Goal: Task Accomplishment & Management: Complete application form

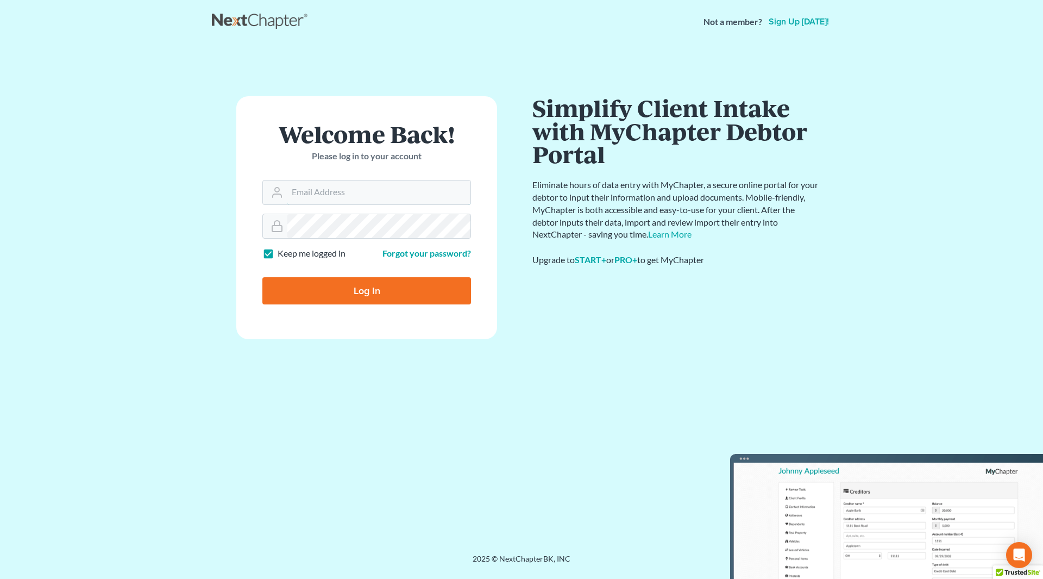
type input "[PERSON_NAME][EMAIL_ADDRESS][DOMAIN_NAME]"
drag, startPoint x: 0, startPoint y: 0, endPoint x: 353, endPoint y: 286, distance: 454.4
click at [353, 286] on input "Log In" at bounding box center [366, 290] width 209 height 27
type input "Thinking..."
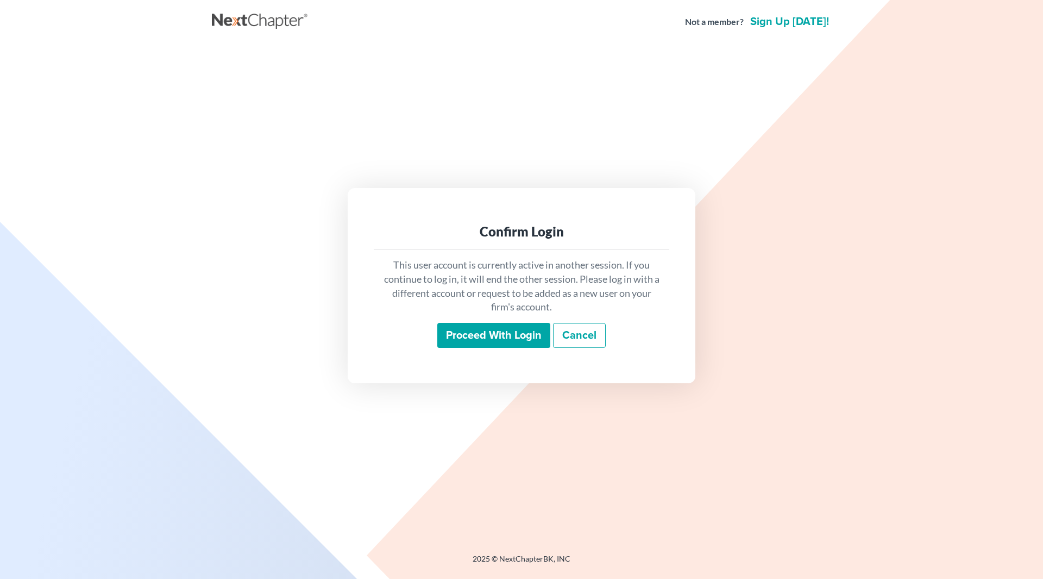
click at [509, 336] on input "Proceed with login" at bounding box center [493, 335] width 113 height 25
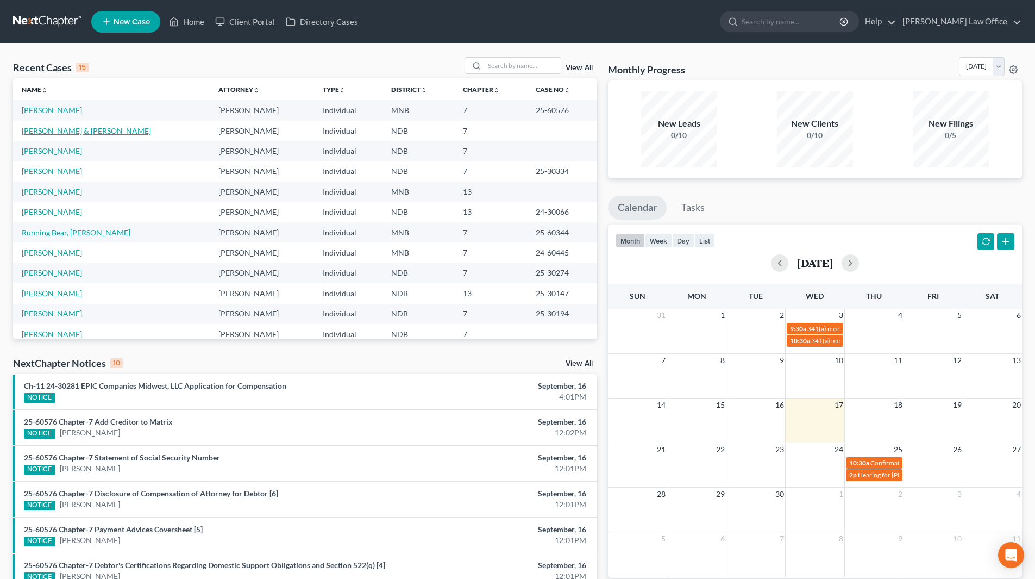
click at [62, 131] on link "[PERSON_NAME] & [PERSON_NAME]" at bounding box center [86, 130] width 129 height 9
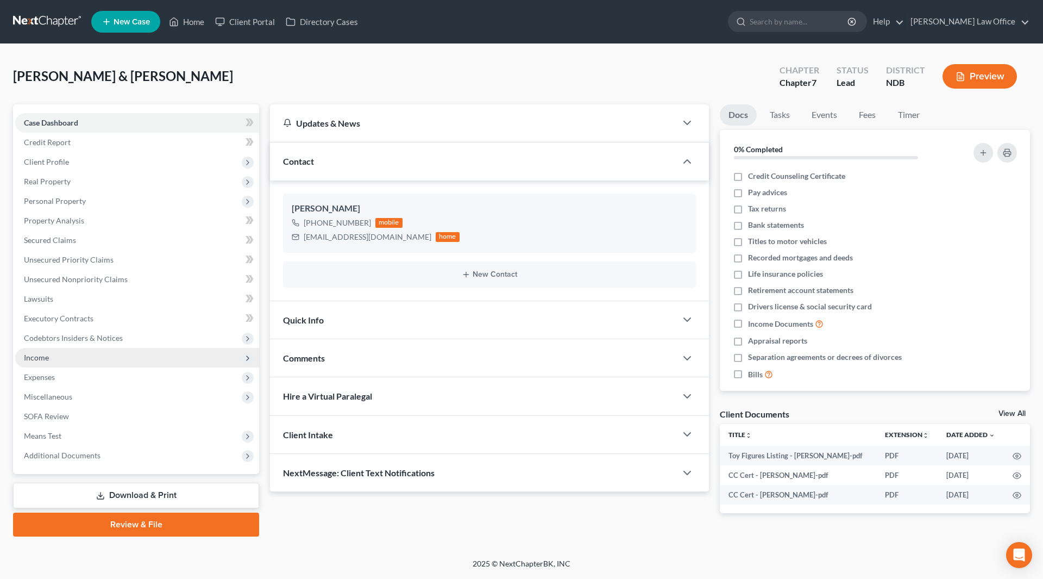
click at [47, 356] on span "Income" at bounding box center [36, 357] width 25 height 9
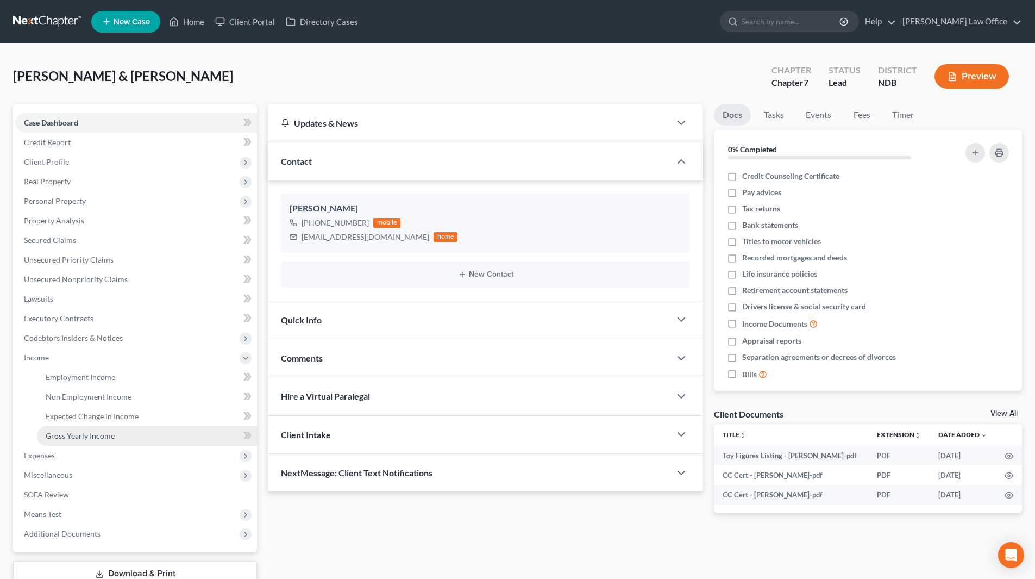
click at [77, 431] on span "Gross Yearly Income" at bounding box center [80, 435] width 69 height 9
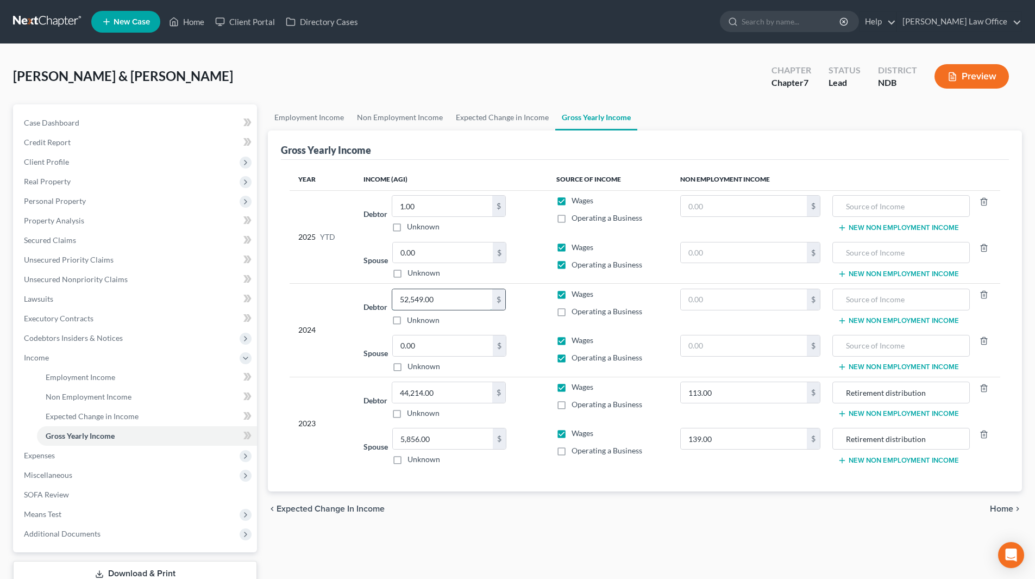
click at [450, 300] on input "52,549.00" at bounding box center [442, 299] width 100 height 21
type input "44,214"
click at [440, 345] on input "0.00" at bounding box center [443, 345] width 100 height 21
type input "5,856"
click at [59, 196] on span "Personal Property" at bounding box center [55, 200] width 62 height 9
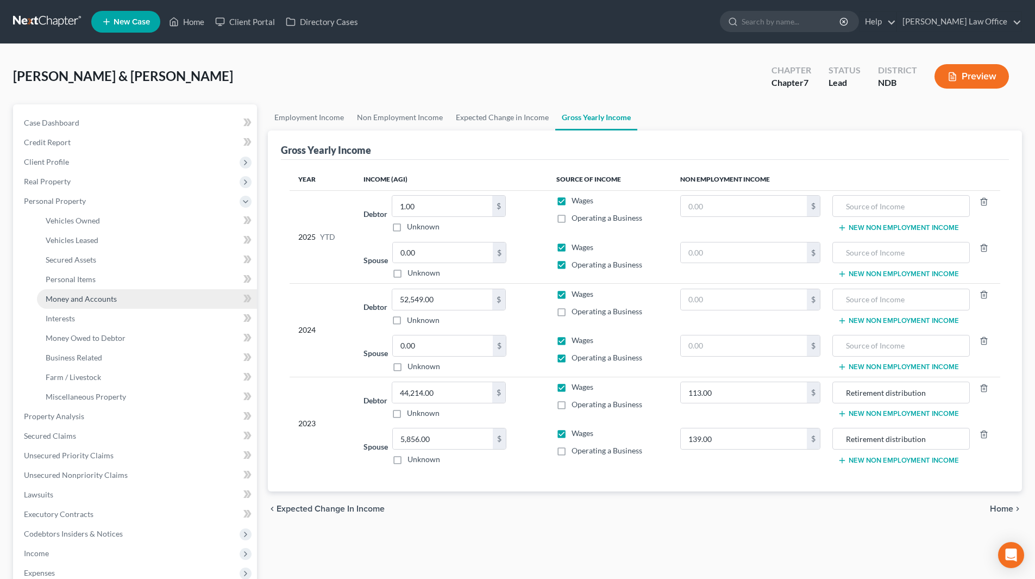
click at [78, 299] on span "Money and Accounts" at bounding box center [81, 298] width 71 height 9
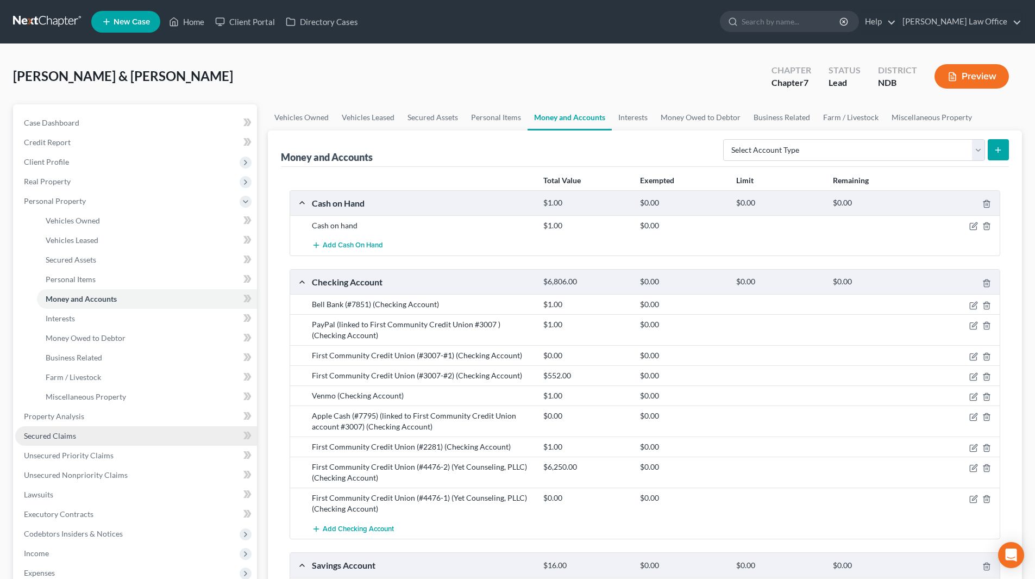
click at [80, 442] on link "Secured Claims" at bounding box center [136, 436] width 242 height 20
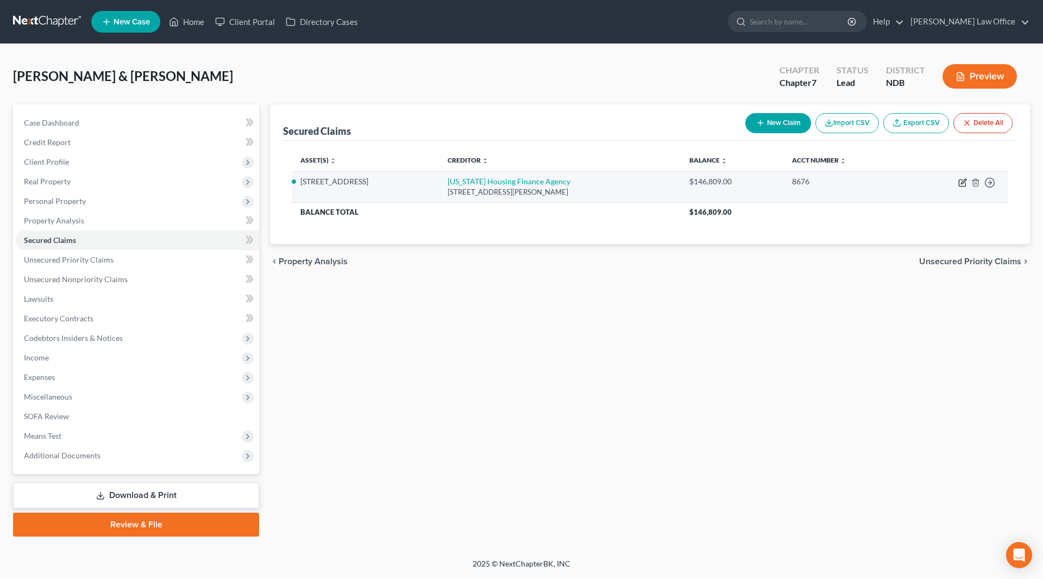
click at [963, 178] on icon "button" at bounding box center [963, 182] width 9 height 9
select select "29"
select select "2"
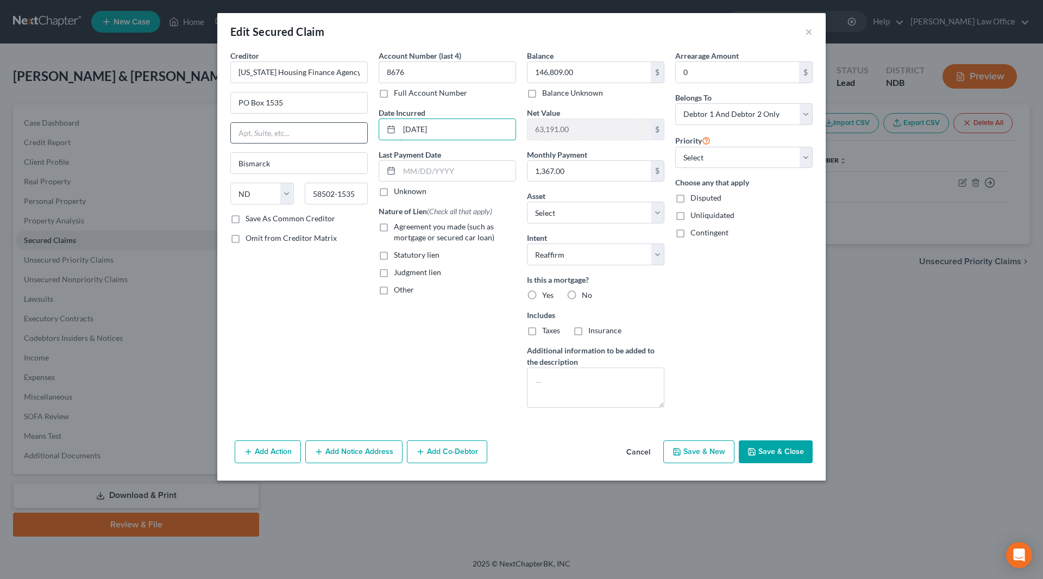
drag, startPoint x: 452, startPoint y: 129, endPoint x: 359, endPoint y: 123, distance: 92.6
click at [359, 123] on div "Creditor * [US_STATE] Housing Finance Agency PO [GEOGRAPHIC_DATA] [US_STATE][GE…" at bounding box center [521, 233] width 593 height 366
type input "2017"
click at [468, 172] on input "text" at bounding box center [457, 171] width 116 height 21
type input "8/14"
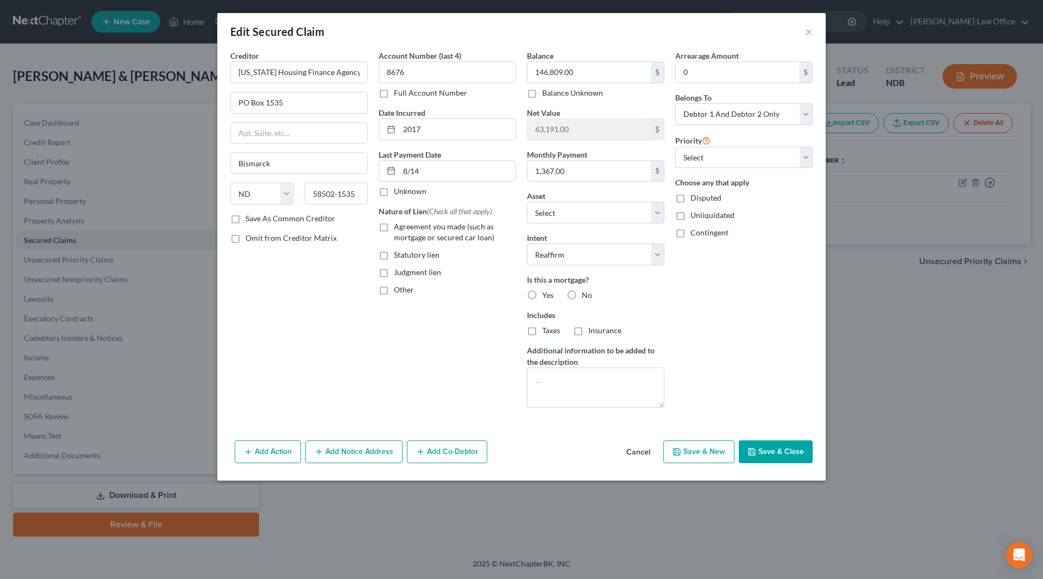
click at [394, 227] on label "Agreement you made (such as mortgage or secured car loan)" at bounding box center [455, 232] width 122 height 22
click at [398, 227] on input "Agreement you made (such as mortgage or secured car loan)" at bounding box center [401, 224] width 7 height 7
checkbox input "true"
click at [428, 171] on input "8/14" at bounding box center [457, 171] width 116 height 21
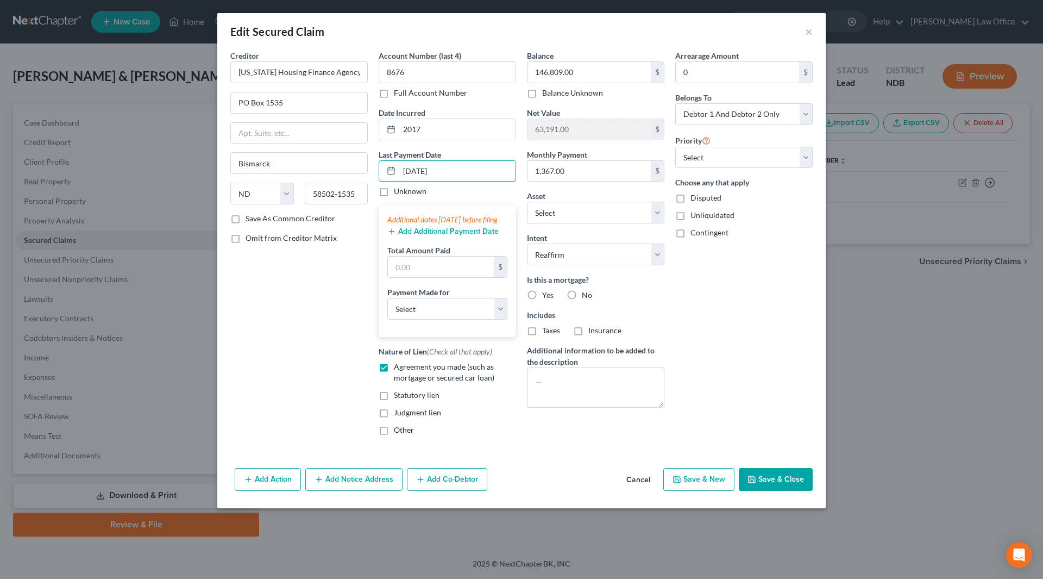
type input "[DATE]"
click at [432, 236] on button "Add Additional Payment Date" at bounding box center [442, 231] width 111 height 9
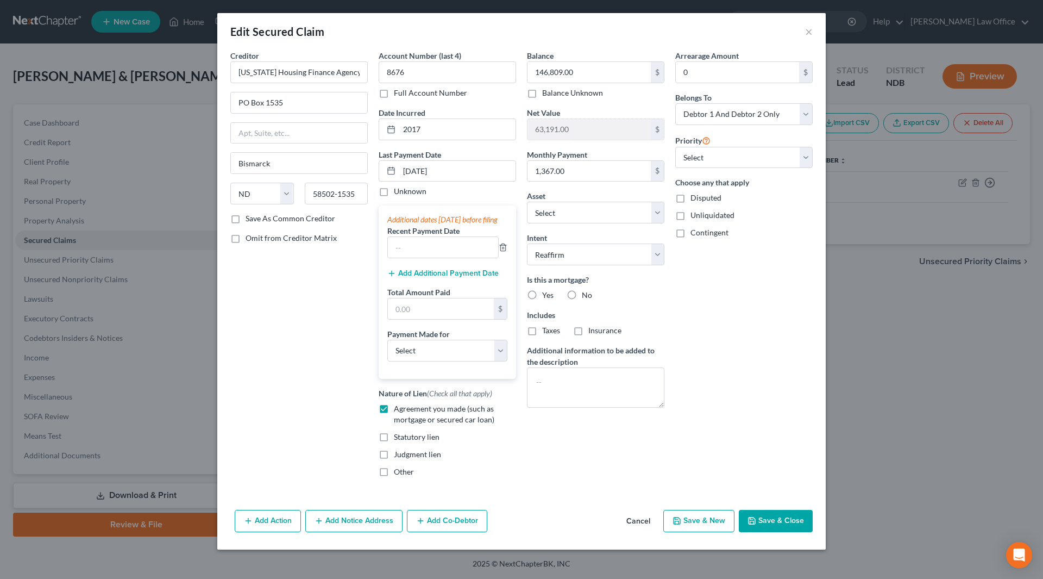
click at [437, 278] on button "Add Additional Payment Date" at bounding box center [442, 273] width 111 height 9
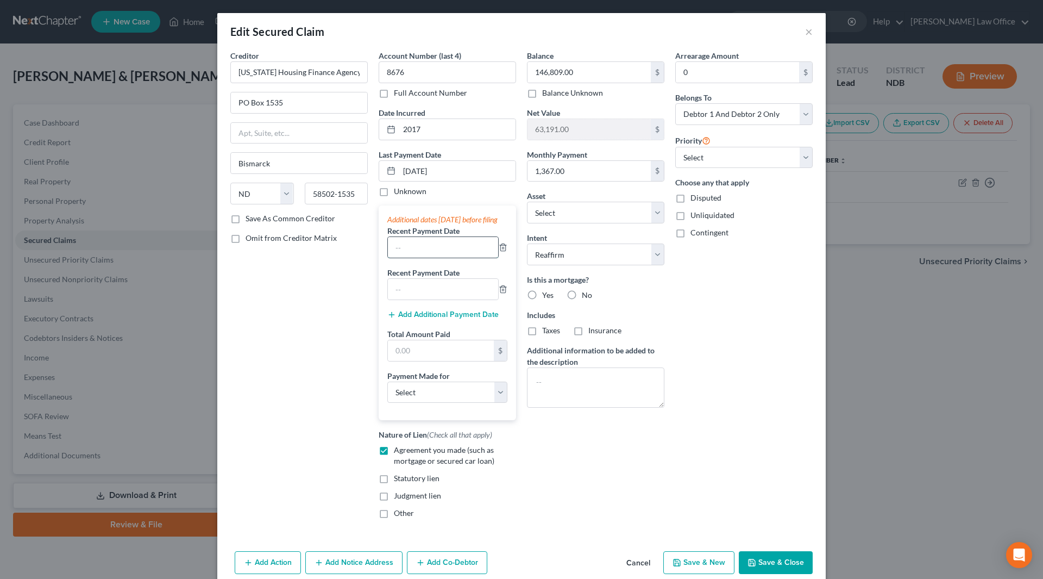
click at [418, 255] on input "text" at bounding box center [443, 247] width 110 height 21
type input "[DATE]"
click at [426, 299] on input "text" at bounding box center [443, 289] width 110 height 21
type input "[DATE]"
click at [442, 360] on input "text" at bounding box center [441, 350] width 106 height 21
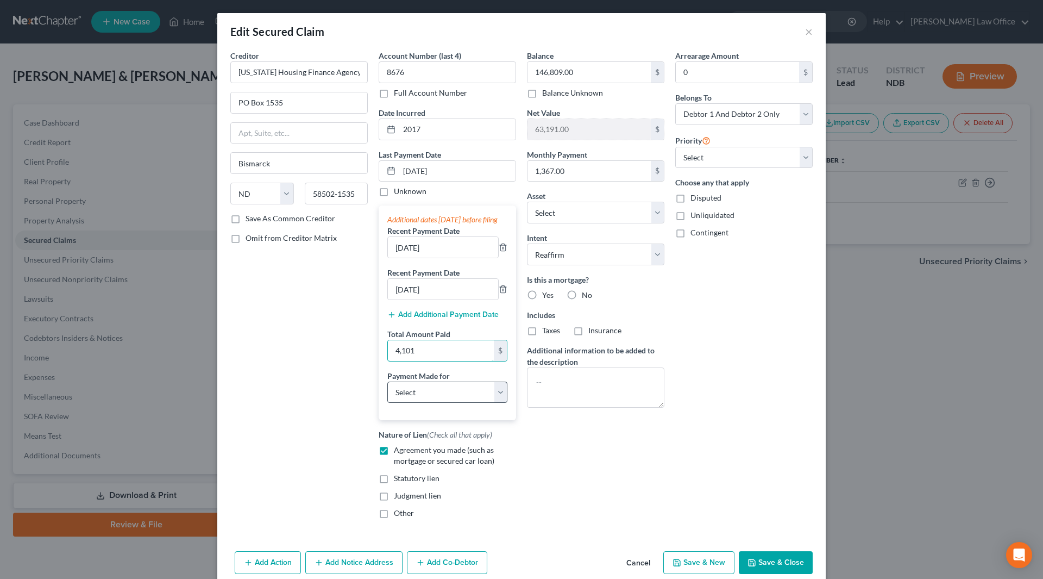
type input "4,101"
click at [495, 403] on select "Select Car Credit Card Loan Repayment Mortgage Other Suppliers Or Vendors" at bounding box center [447, 392] width 120 height 22
select select "3"
click at [387, 392] on select "Select Car Credit Card Loan Repayment Mortgage Other Suppliers Or Vendors" at bounding box center [447, 392] width 120 height 22
click at [764, 571] on button "Save & Close" at bounding box center [776, 562] width 74 height 23
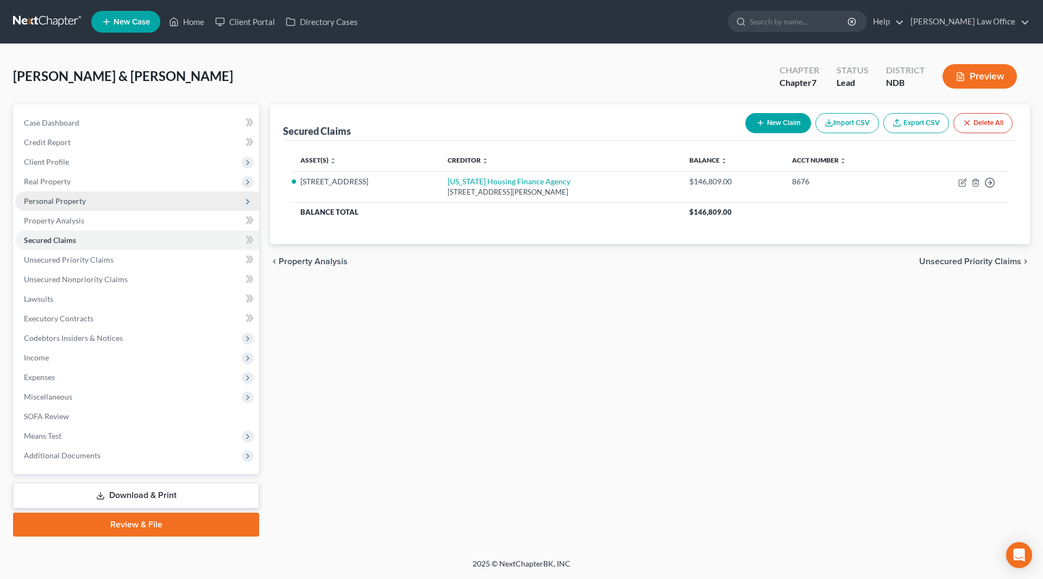
click at [43, 198] on span "Personal Property" at bounding box center [55, 200] width 62 height 9
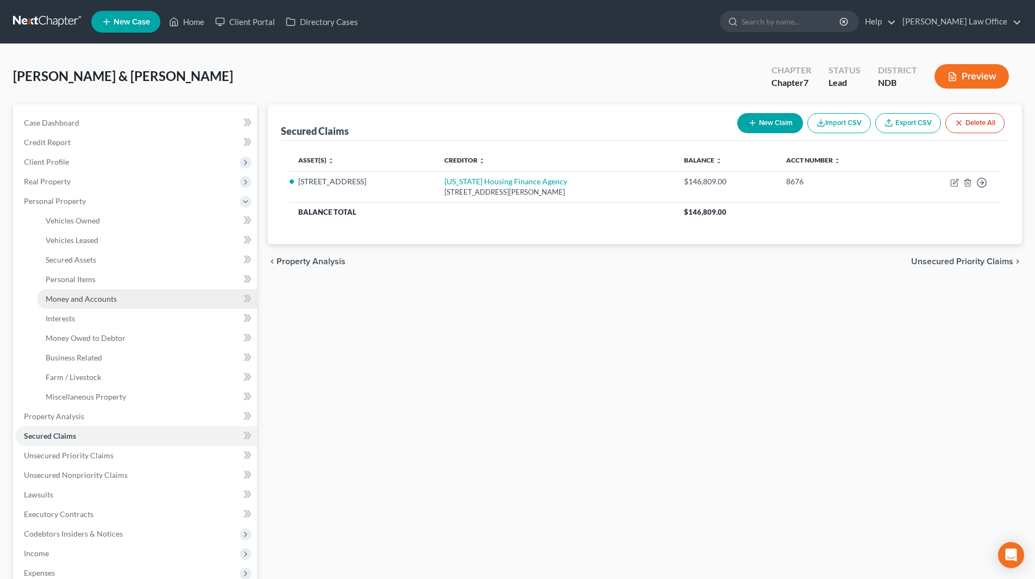
click at [83, 300] on span "Money and Accounts" at bounding box center [81, 298] width 71 height 9
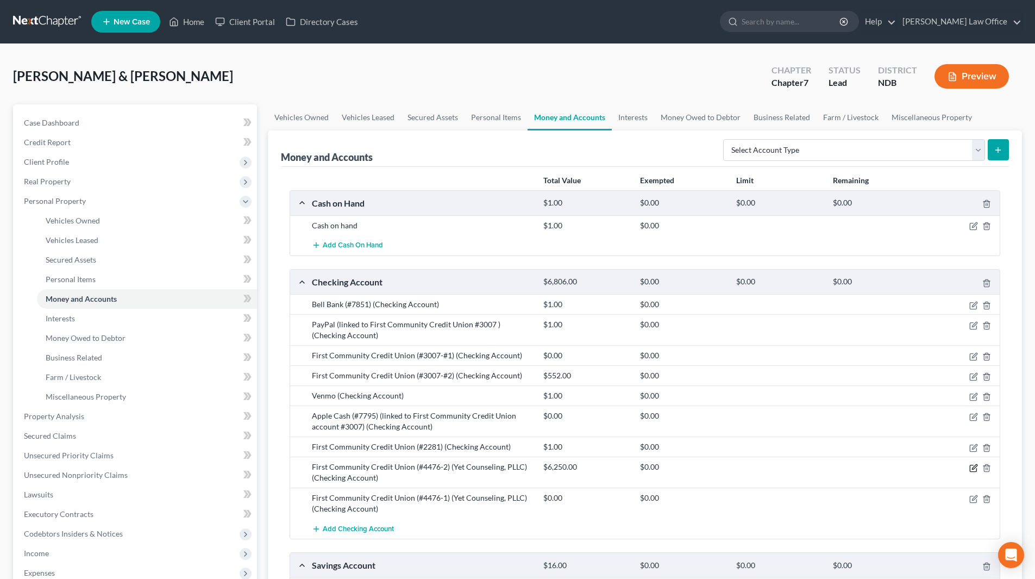
click at [973, 467] on icon "button" at bounding box center [974, 466] width 5 height 5
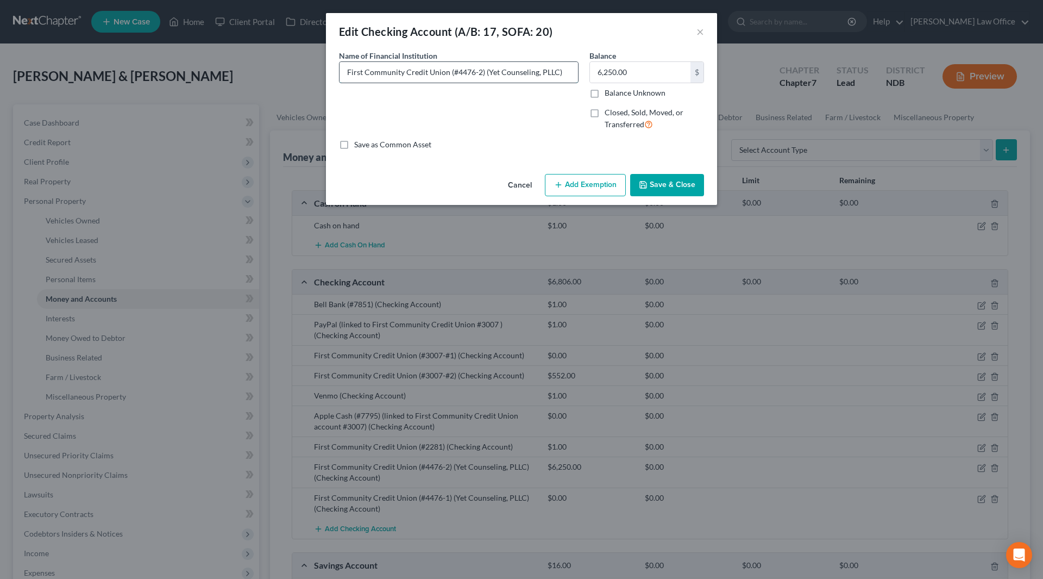
click at [568, 74] on input "First Community Credit Union (#4476-2) (Yet Counseling, PLLC)" at bounding box center [459, 72] width 239 height 21
type input "First Community Credit Union (#4476-2) (Yet Counseling, PLLC); CLOSED"
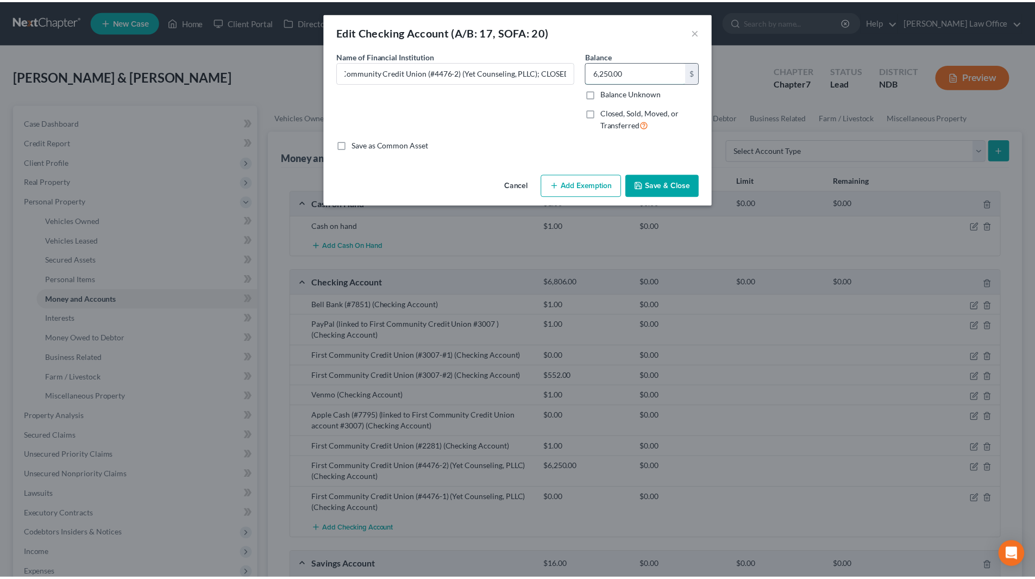
scroll to position [0, 0]
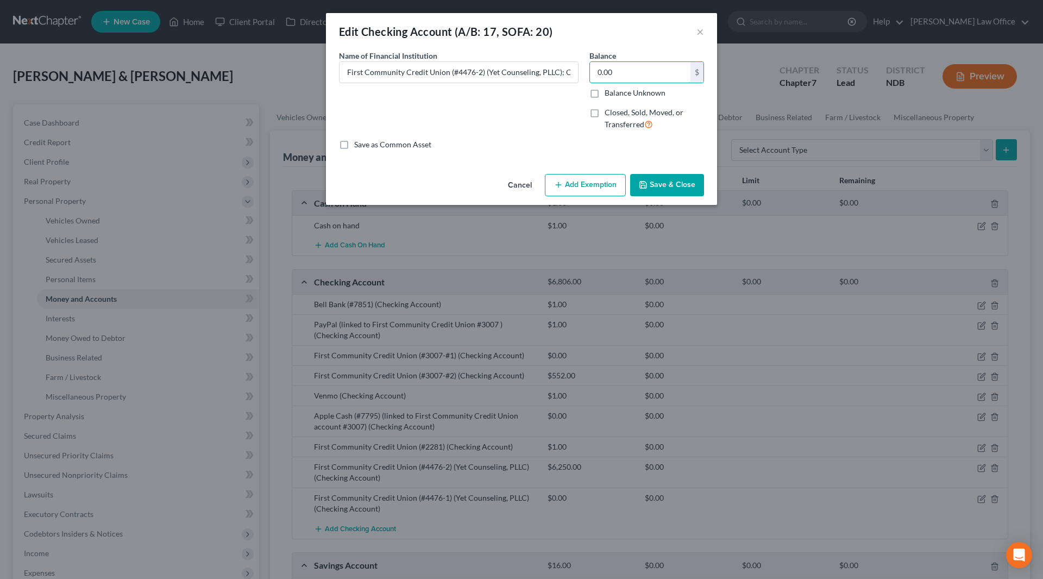
type input "0.00"
click at [605, 111] on label "Closed, Sold, Moved, or Transferred" at bounding box center [654, 118] width 99 height 23
click at [609, 111] on input "Closed, Sold, Moved, or Transferred" at bounding box center [612, 110] width 7 height 7
checkbox input "true"
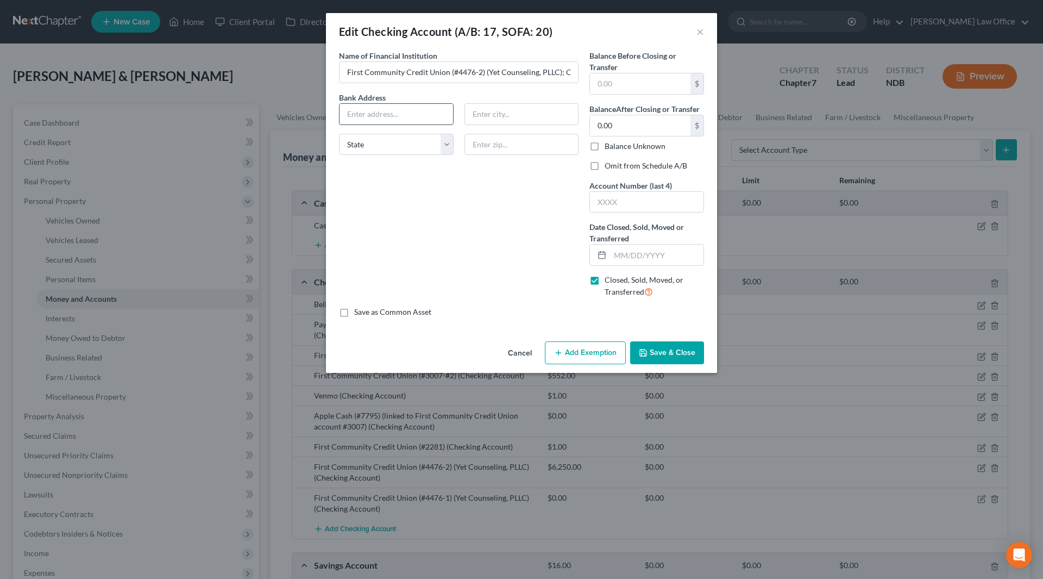
click at [383, 112] on input "text" at bounding box center [397, 114] width 114 height 21
type input "Fargo"
drag, startPoint x: 380, startPoint y: 110, endPoint x: 328, endPoint y: 118, distance: 53.3
click at [328, 118] on div "An exemption set must first be selected from the Filing Information section. Co…" at bounding box center [521, 193] width 391 height 287
type input "a"
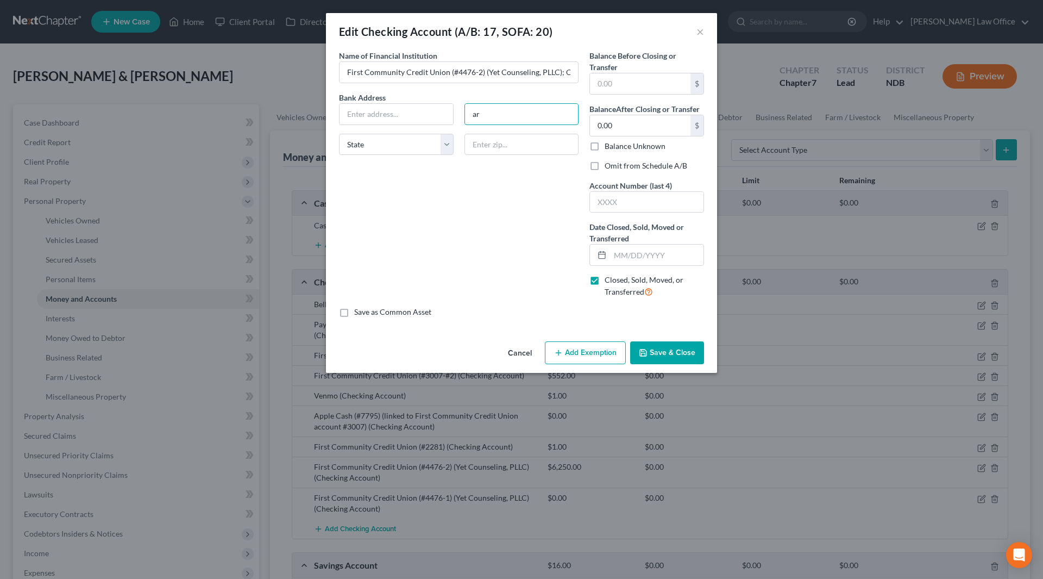
type input "a"
type input "Fargo"
select select "29"
type input "58102"
click at [657, 87] on input "text" at bounding box center [640, 83] width 101 height 21
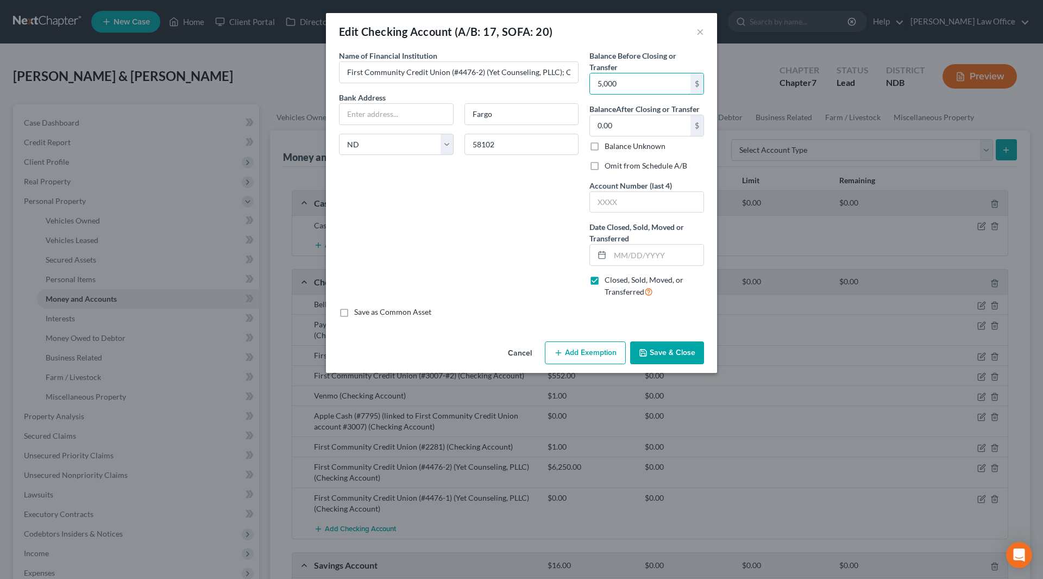
type input "5,000"
click at [605, 170] on label "Omit from Schedule A/B" at bounding box center [646, 165] width 83 height 11
click at [609, 167] on input "Omit from Schedule A/B" at bounding box center [612, 163] width 7 height 7
checkbox input "true"
click at [618, 199] on input "text" at bounding box center [647, 202] width 114 height 21
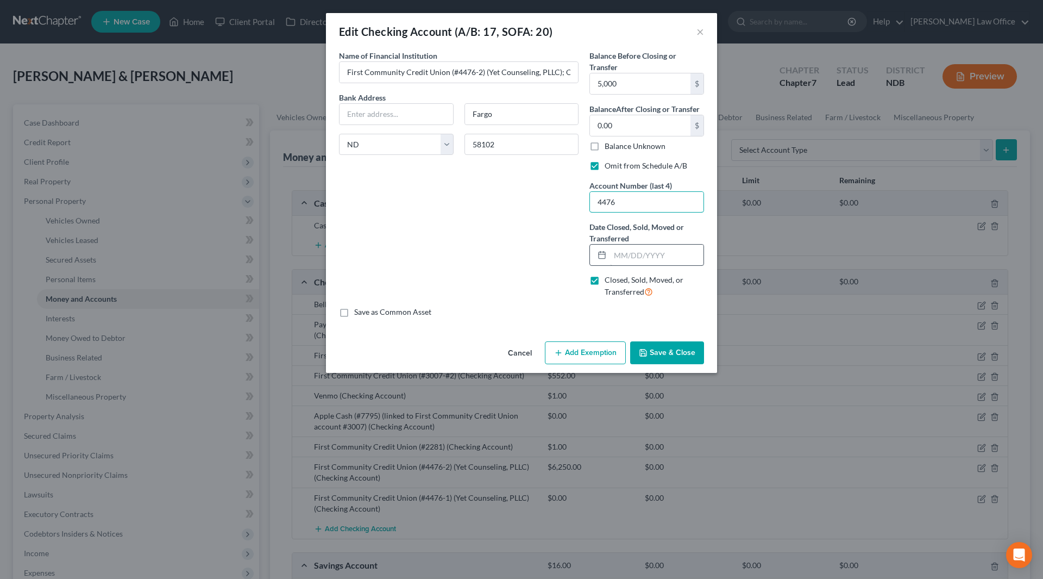
type input "4476"
click at [655, 255] on input "text" at bounding box center [656, 255] width 93 height 21
type input "[DATE]"
click at [684, 345] on button "Save & Close" at bounding box center [667, 352] width 74 height 23
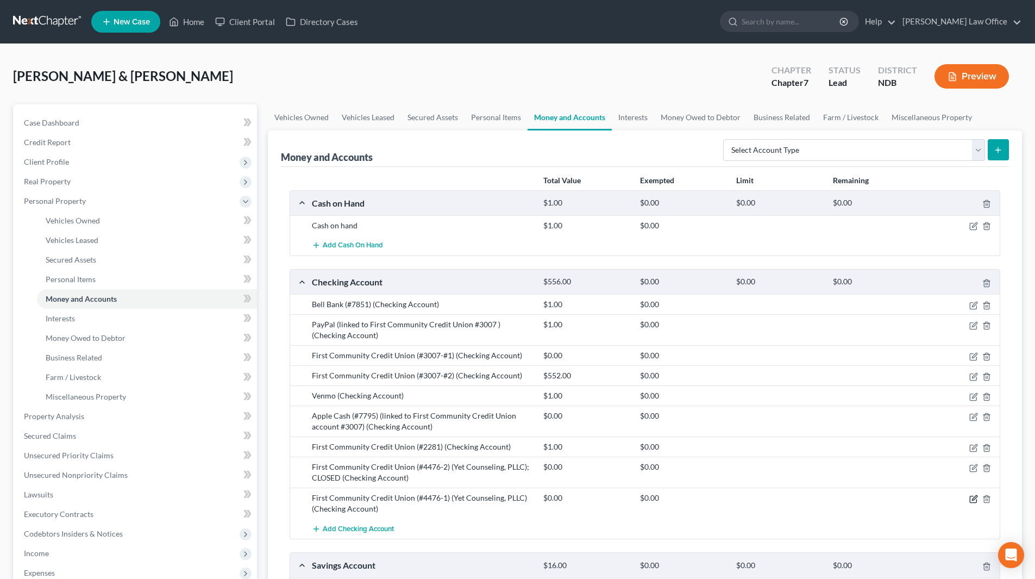
scroll to position [54, 0]
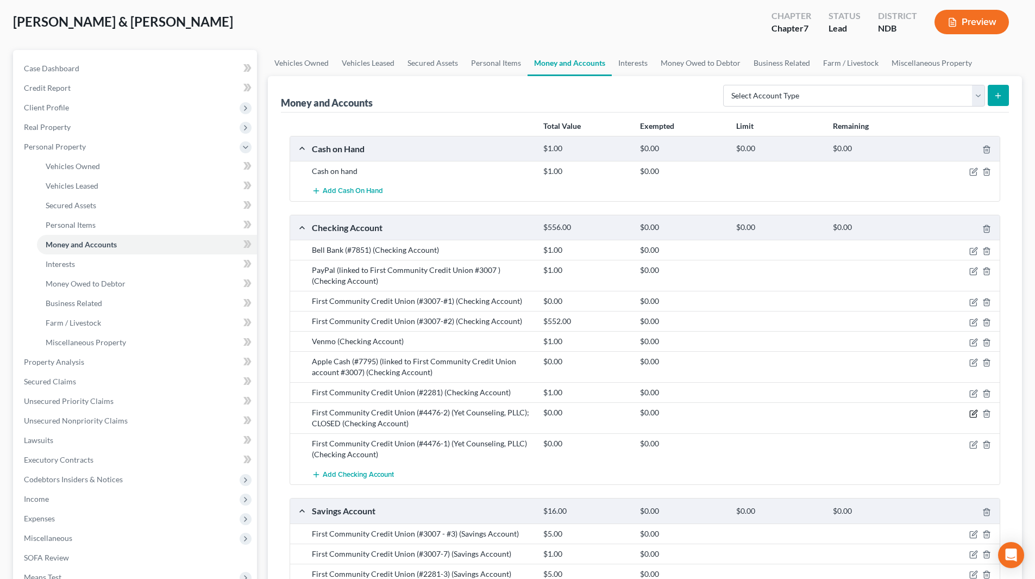
click at [973, 412] on icon "button" at bounding box center [973, 413] width 9 height 9
select select "29"
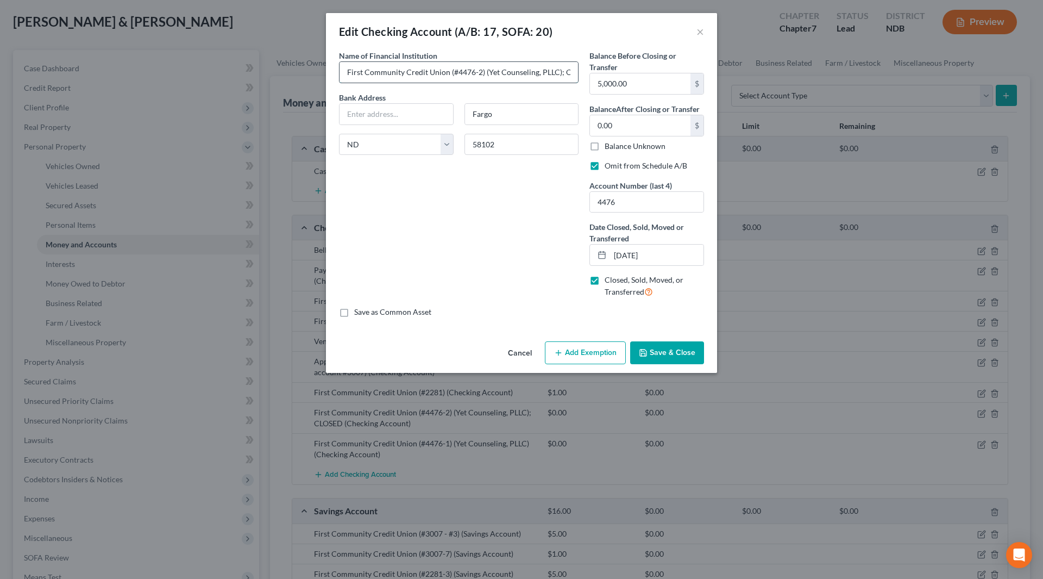
click at [474, 72] on input "First Community Credit Union (#4476-2) (Yet Counseling, PLLC); CLOSED" at bounding box center [459, 72] width 239 height 21
type input "First Community Credit Union (#4476) (Yet Counseling, PLLC); CLOSED"
click at [677, 346] on button "Save & Close" at bounding box center [667, 352] width 74 height 23
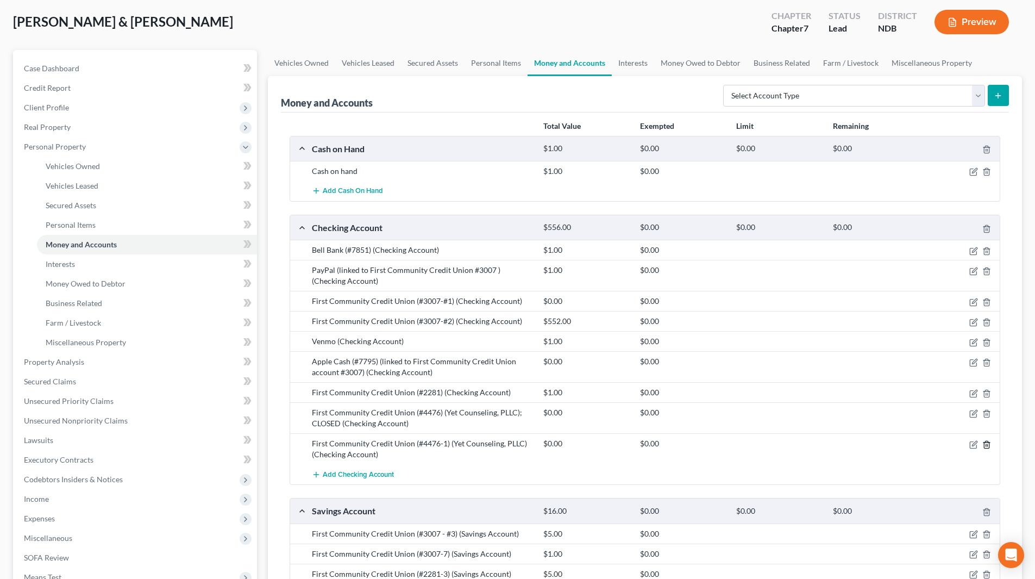
click at [985, 443] on icon "button" at bounding box center [987, 444] width 9 height 9
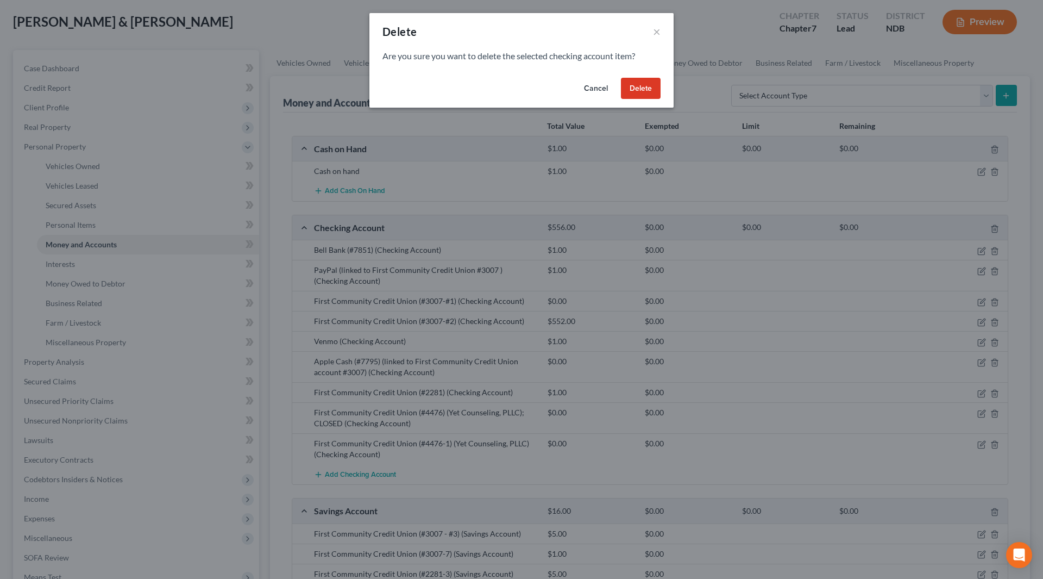
click at [643, 81] on button "Delete" at bounding box center [641, 89] width 40 height 22
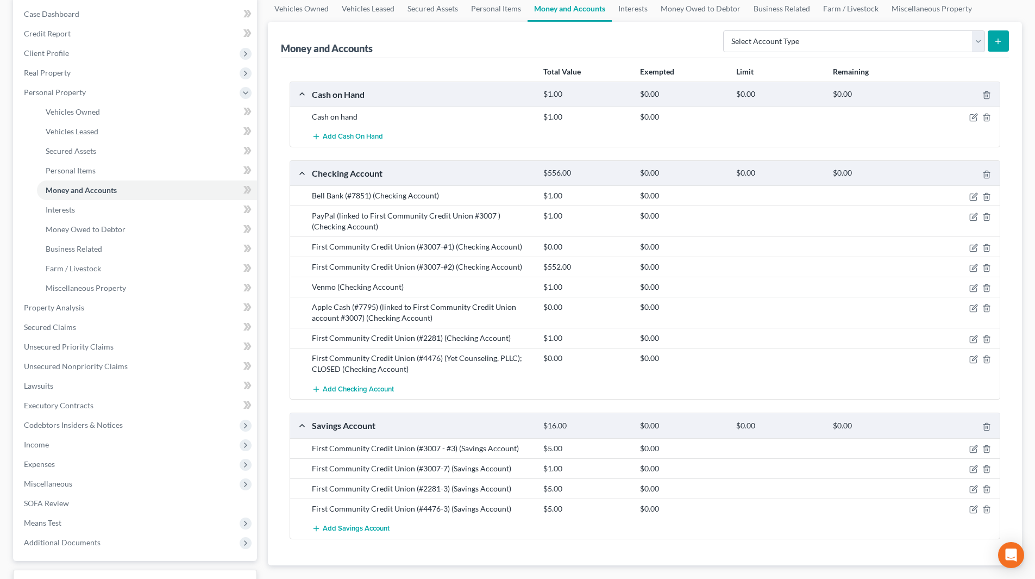
scroll to position [163, 0]
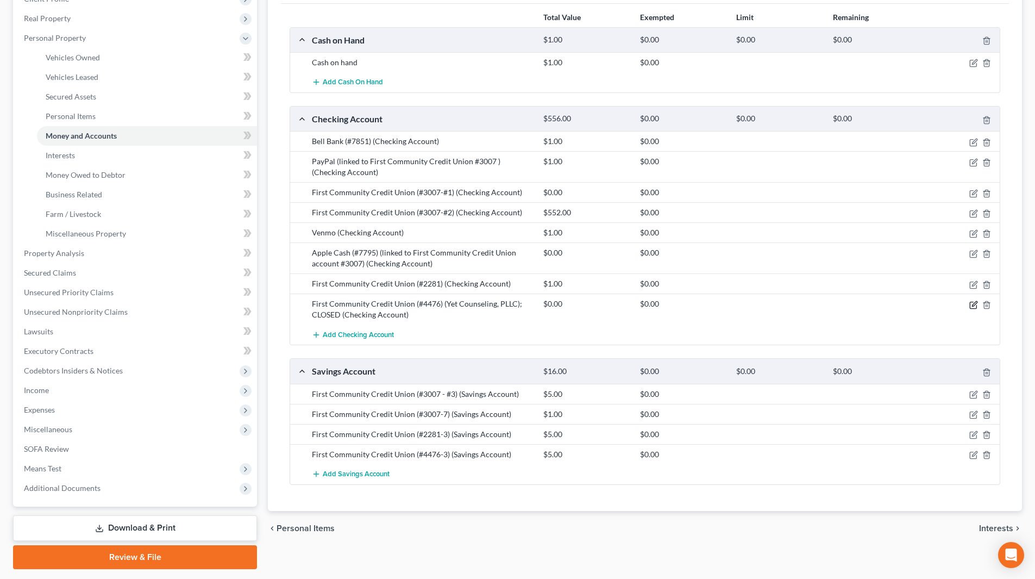
click at [974, 305] on icon "button" at bounding box center [974, 303] width 5 height 5
select select "29"
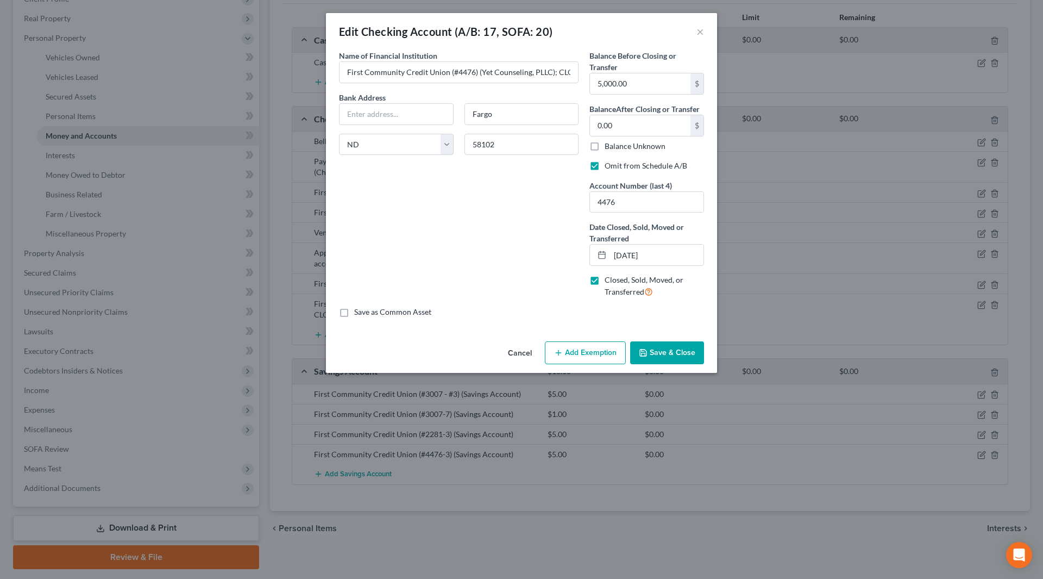
click at [674, 352] on button "Save & Close" at bounding box center [667, 352] width 74 height 23
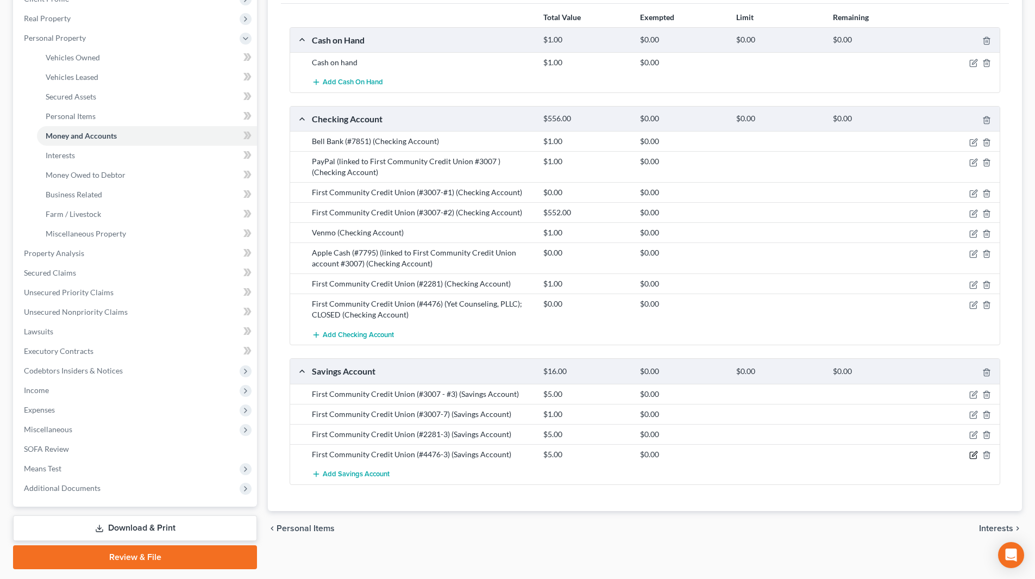
click at [973, 456] on icon "button" at bounding box center [974, 453] width 5 height 5
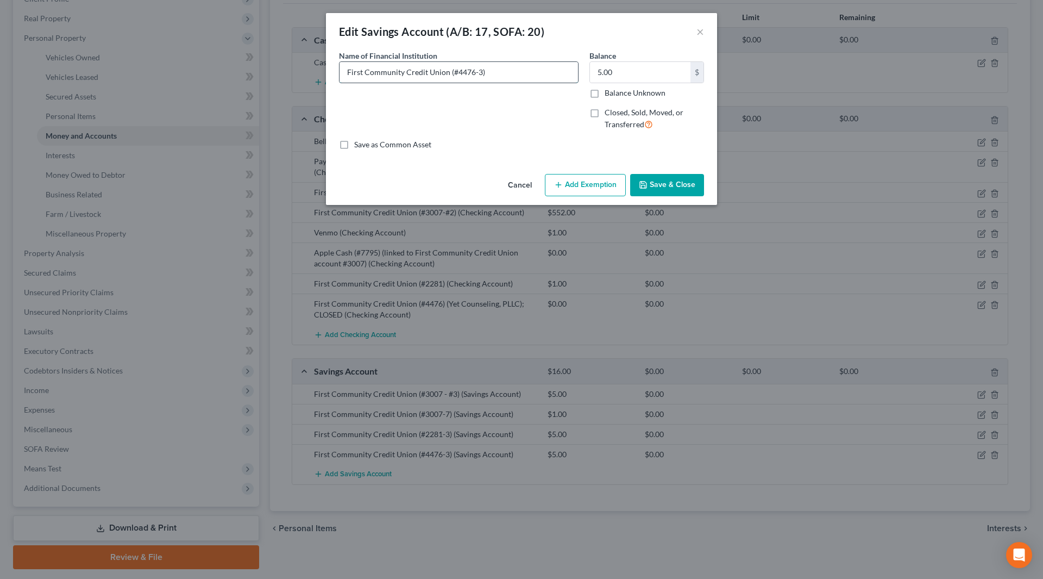
click at [477, 71] on input "First Community Credit Union (#4476-3)" at bounding box center [459, 72] width 239 height 21
type input "First Community Credit Union (#4476)"
click at [605, 113] on label "Closed, Sold, Moved, or Transferred" at bounding box center [654, 118] width 99 height 23
click at [609, 113] on input "Closed, Sold, Moved, or Transferred" at bounding box center [612, 110] width 7 height 7
checkbox input "true"
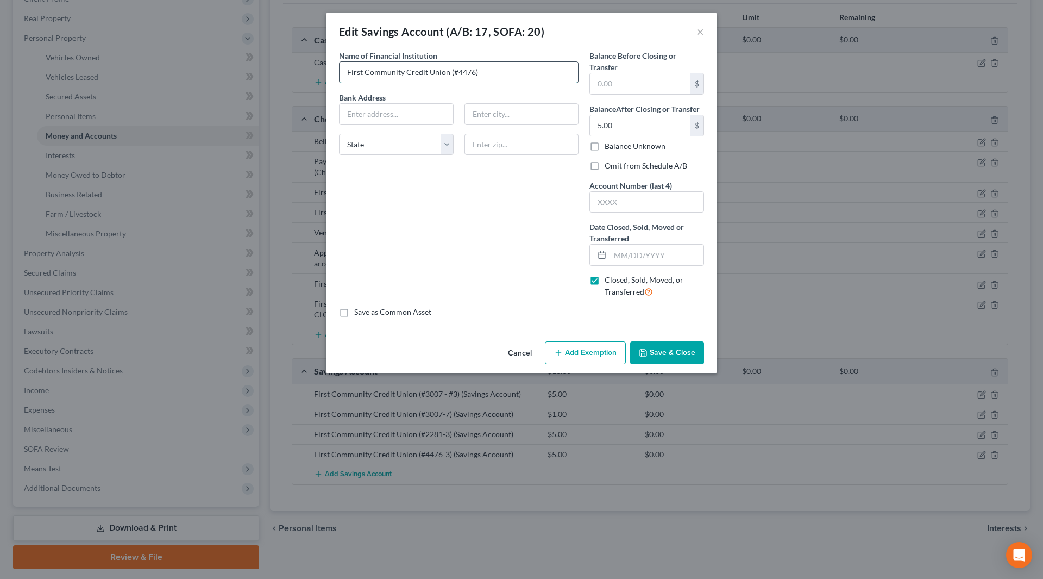
click at [516, 66] on input "First Community Credit Union (#4476)" at bounding box center [459, 72] width 239 height 21
type input "First Community Credit Union (#4476) - CLOSED"
click at [509, 107] on input "text" at bounding box center [522, 114] width 114 height 21
type input "Fargo"
select select "29"
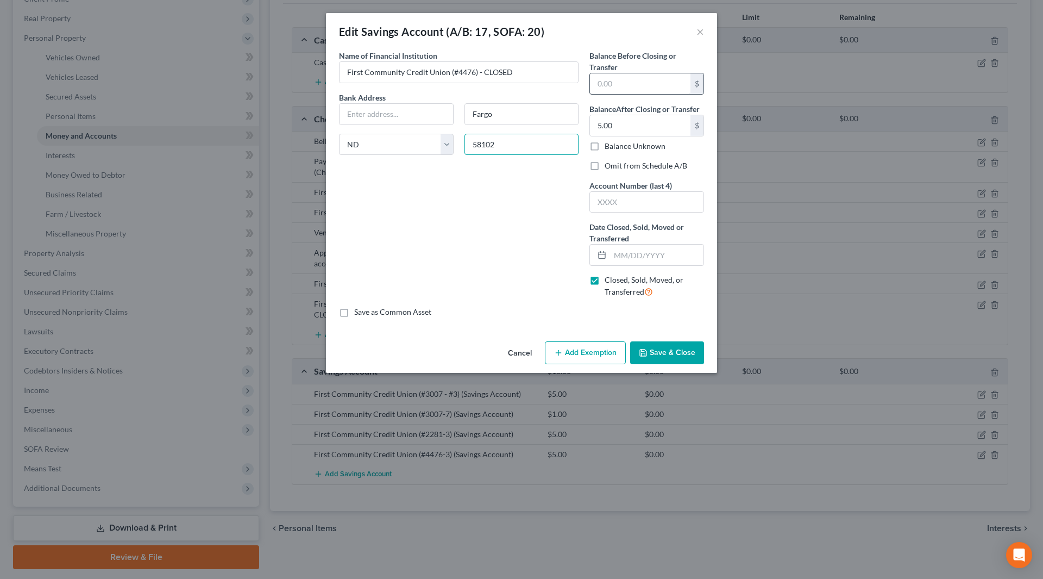
type input "58102"
click at [599, 77] on input "text" at bounding box center [640, 83] width 101 height 21
type input "5.00"
click at [626, 120] on input "5.00" at bounding box center [640, 125] width 101 height 21
type input "0.00"
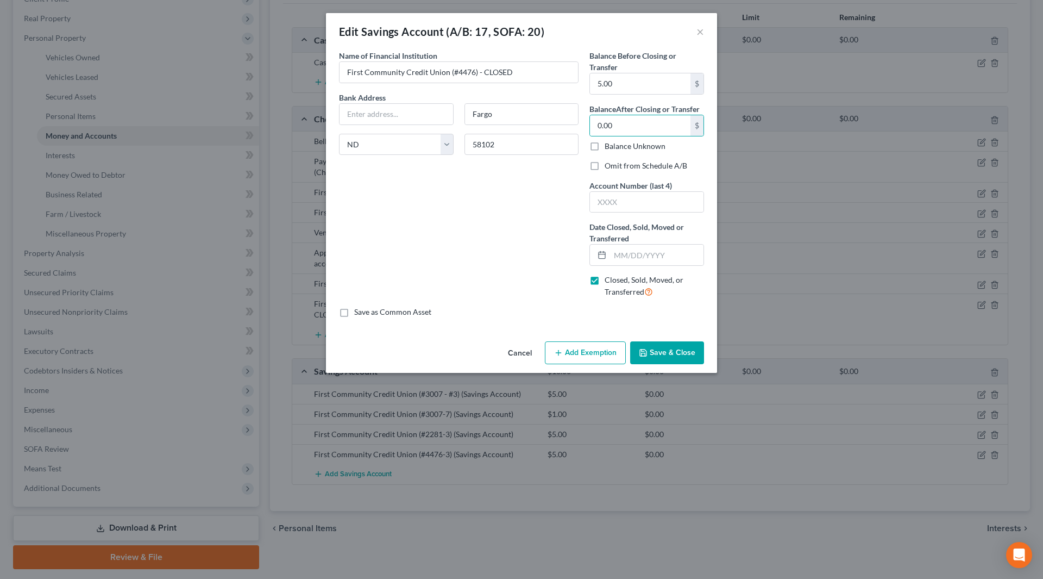
click at [605, 165] on label "Omit from Schedule A/B" at bounding box center [646, 165] width 83 height 11
click at [609, 165] on input "Omit from Schedule A/B" at bounding box center [612, 163] width 7 height 7
checkbox input "true"
click at [652, 204] on input "text" at bounding box center [647, 202] width 114 height 21
type input "4476"
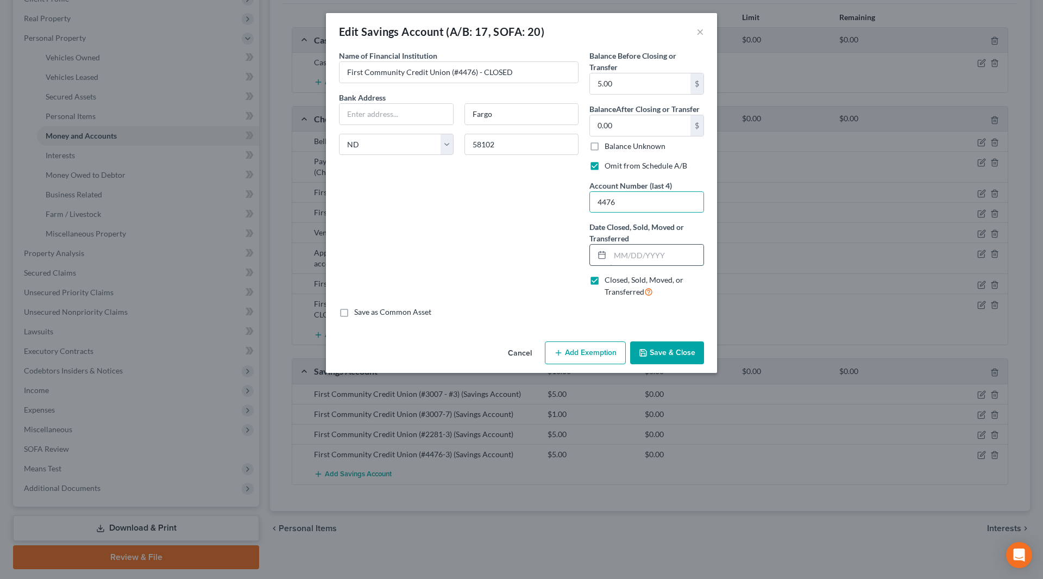
click at [658, 261] on input "text" at bounding box center [656, 255] width 93 height 21
type input "[DATE]"
click at [664, 350] on button "Save & Close" at bounding box center [667, 352] width 74 height 23
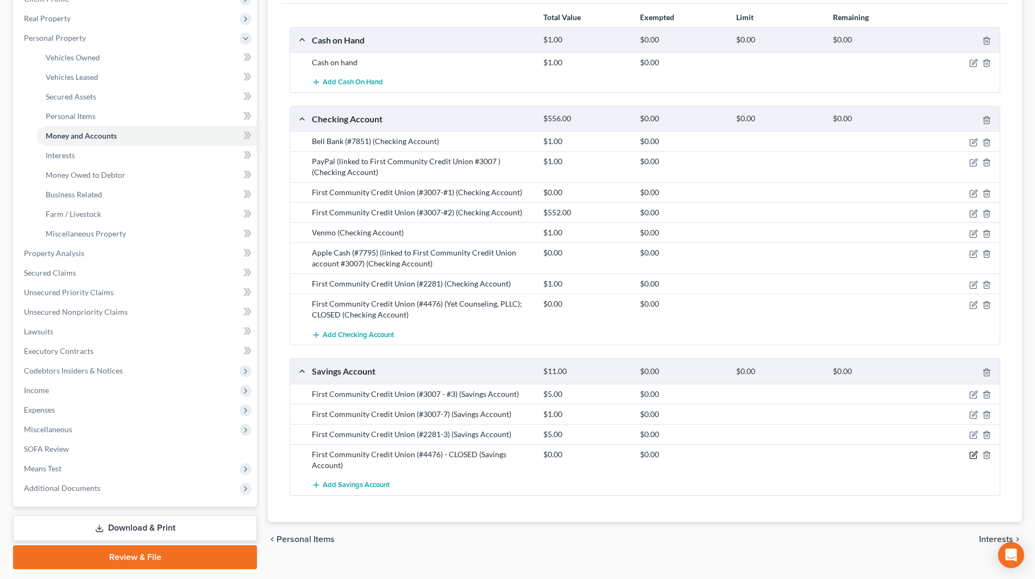
click at [975, 455] on icon "button" at bounding box center [974, 453] width 5 height 5
select select "29"
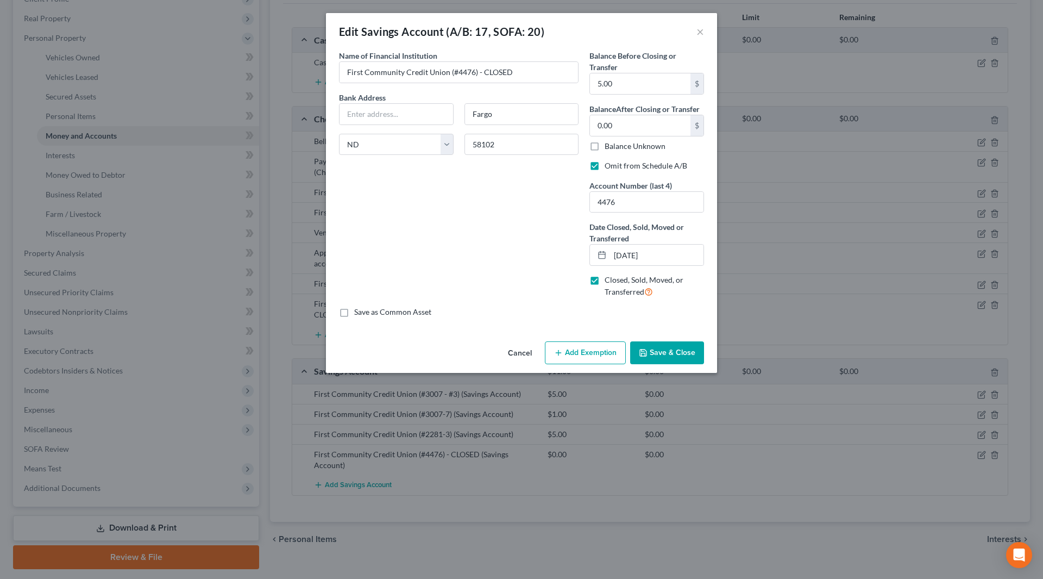
click at [670, 341] on button "Save & Close" at bounding box center [667, 352] width 74 height 23
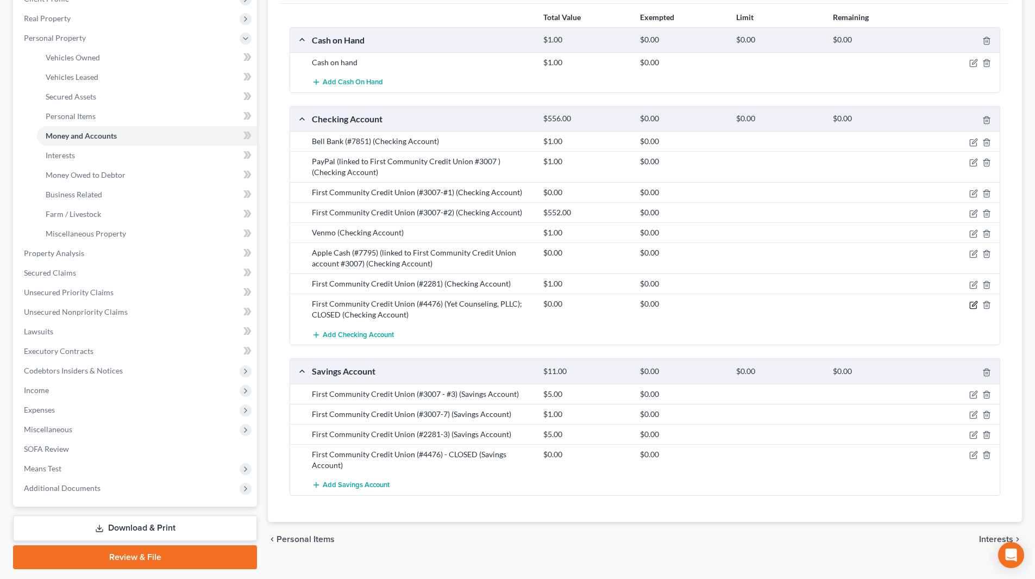
click at [972, 304] on icon "button" at bounding box center [973, 305] width 9 height 9
select select "29"
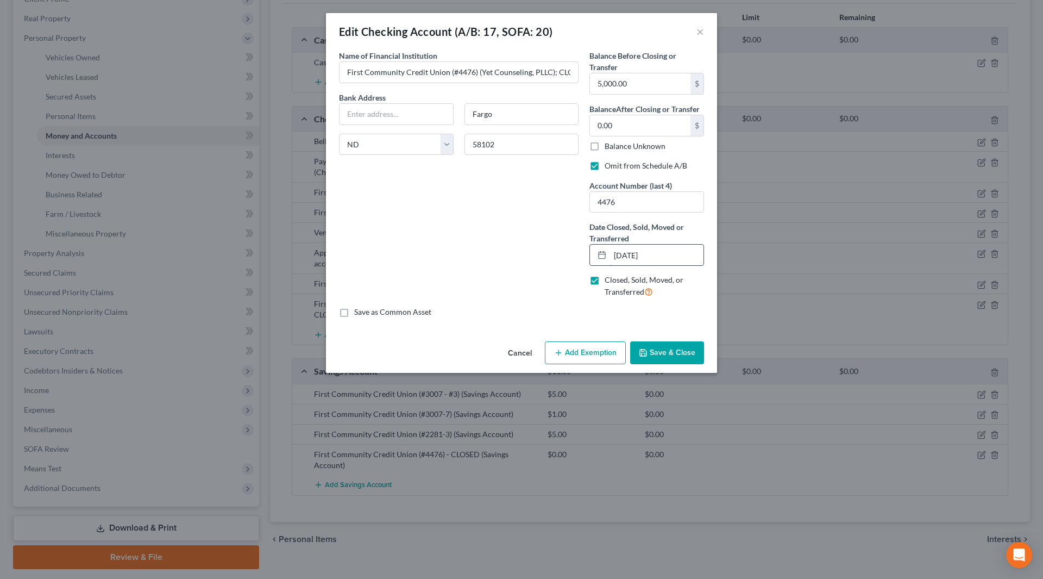
click at [664, 252] on input "[DATE]" at bounding box center [656, 255] width 93 height 21
drag, startPoint x: 664, startPoint y: 252, endPoint x: 611, endPoint y: 253, distance: 52.7
click at [611, 253] on input "[DATE]" at bounding box center [656, 255] width 93 height 21
type input "[DATE]"
click at [681, 349] on button "Save & Close" at bounding box center [667, 352] width 74 height 23
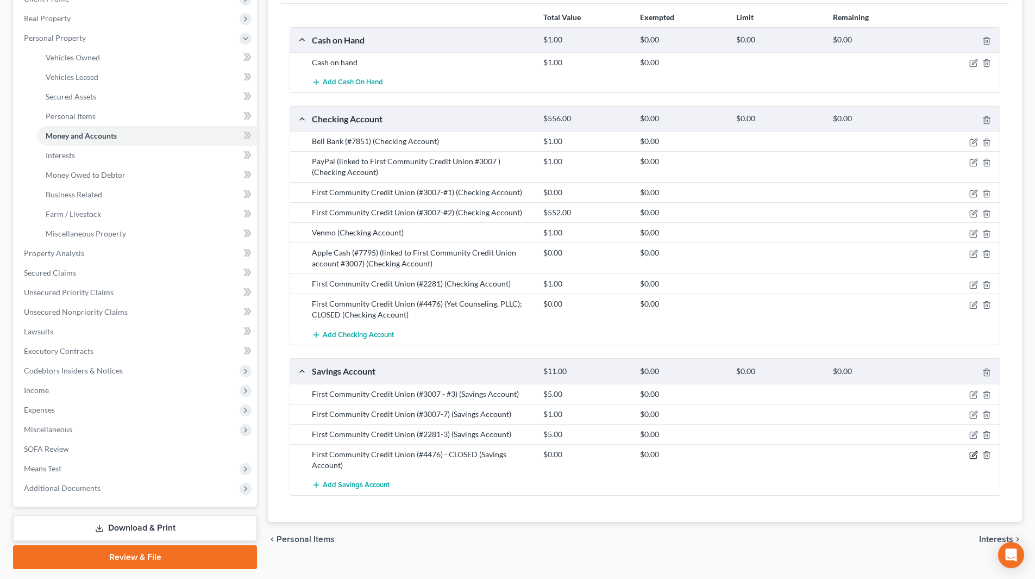
click at [972, 455] on icon "button" at bounding box center [973, 455] width 9 height 9
select select "29"
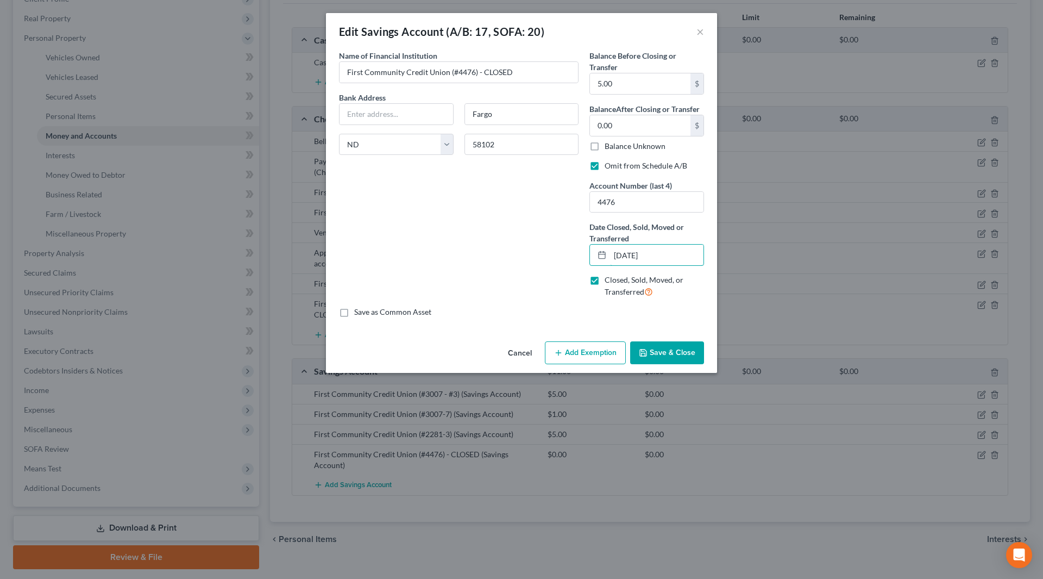
drag, startPoint x: 662, startPoint y: 258, endPoint x: 609, endPoint y: 266, distance: 54.0
click at [609, 266] on div "Balance Before Closing or Transfer 5.00 $ Balance After Closing or Transfer 0.0…" at bounding box center [647, 178] width 126 height 257
type input "[DATE]"
click at [675, 354] on button "Save & Close" at bounding box center [667, 352] width 74 height 23
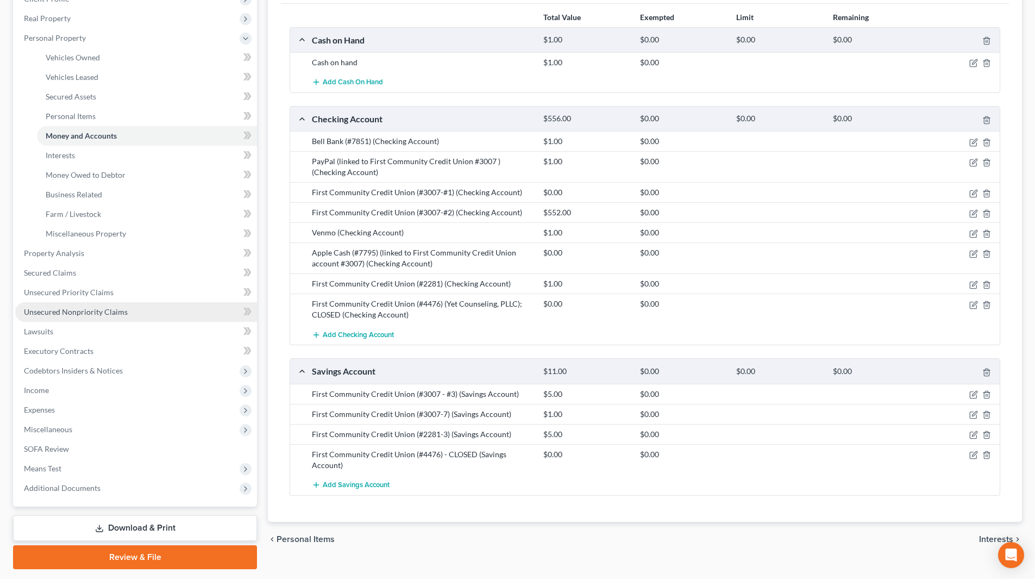
click at [83, 310] on span "Unsecured Nonpriority Claims" at bounding box center [76, 311] width 104 height 9
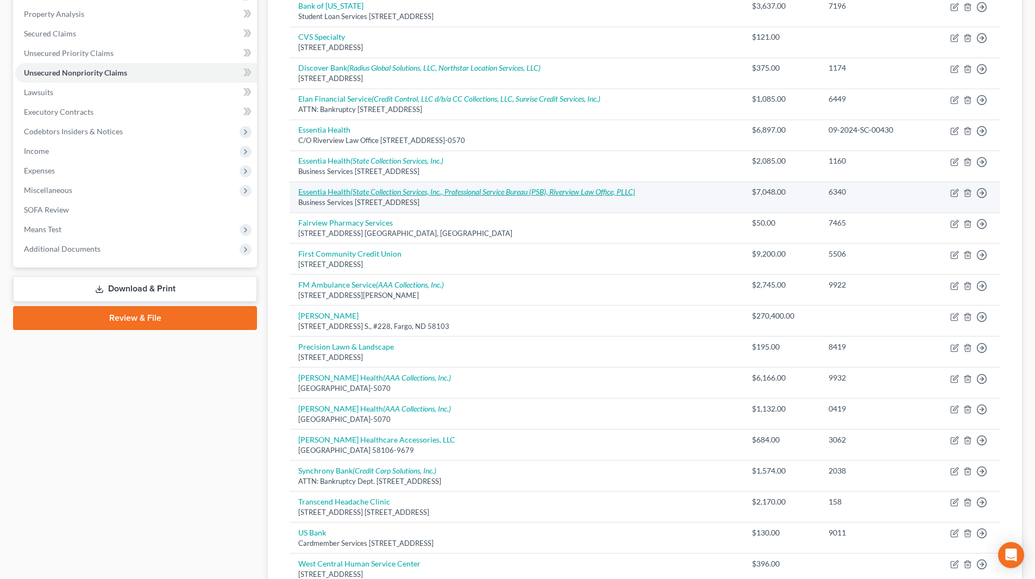
scroll to position [217, 0]
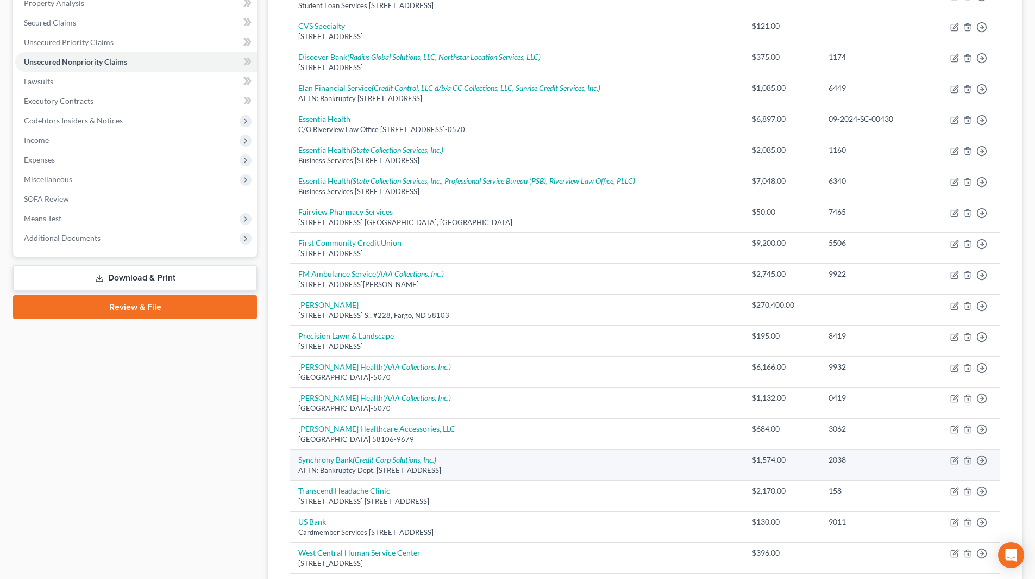
click at [451, 477] on td "Synchrony Bank (Credit Corp Solutions, Inc.) ATTN: Bankruptcy Dept. [STREET_ADD…" at bounding box center [517, 464] width 454 height 31
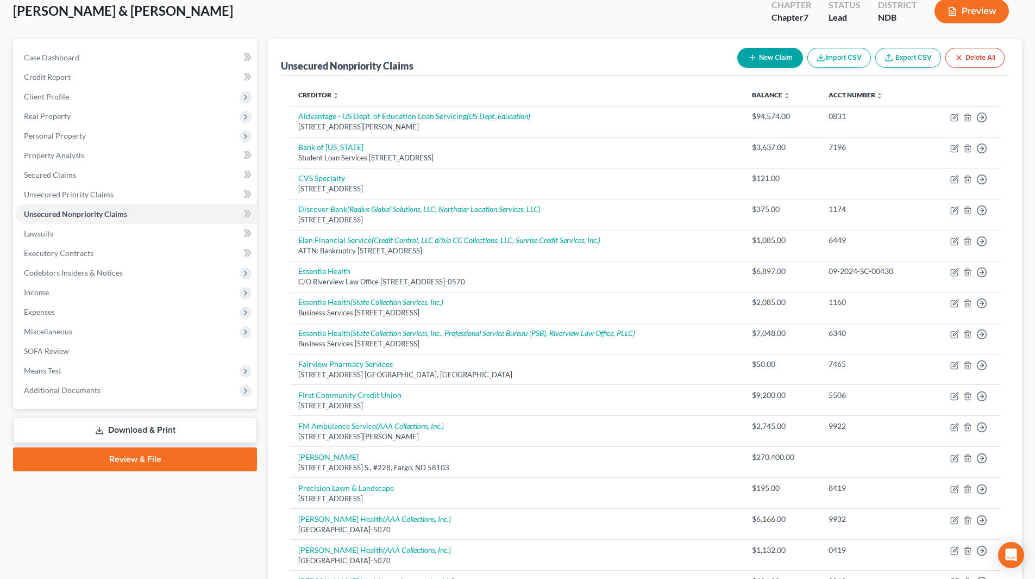
scroll to position [58, 0]
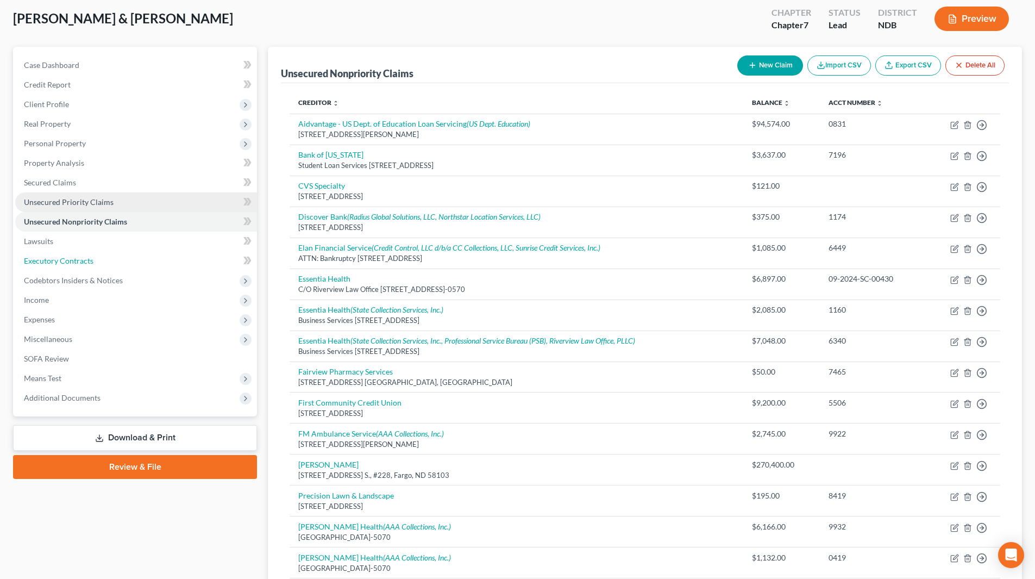
drag, startPoint x: 52, startPoint y: 258, endPoint x: 78, endPoint y: 264, distance: 27.3
click at [52, 258] on span "Executory Contracts" at bounding box center [59, 260] width 70 height 9
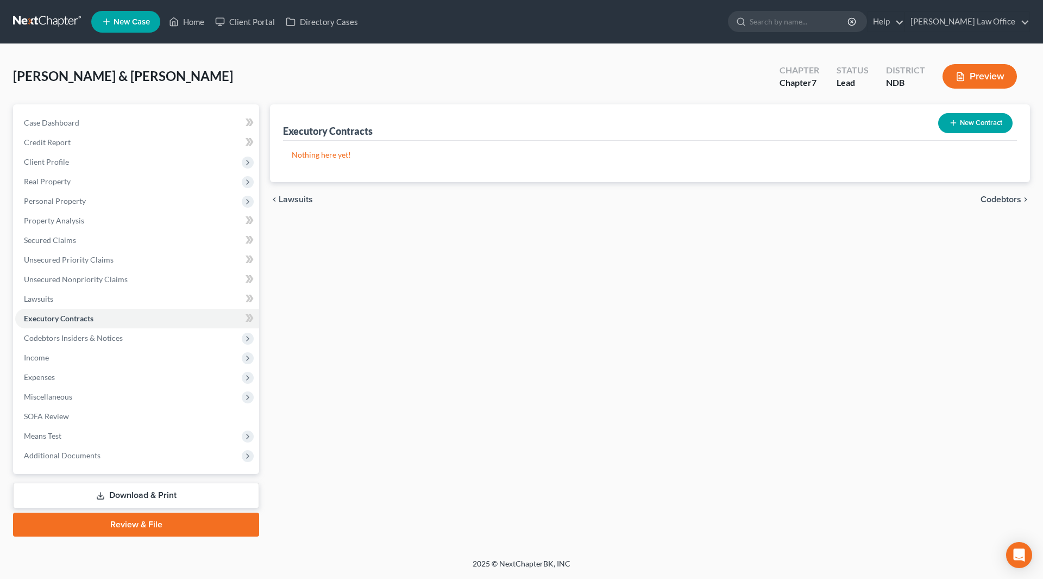
click at [964, 127] on button "New Contract" at bounding box center [976, 123] width 74 height 20
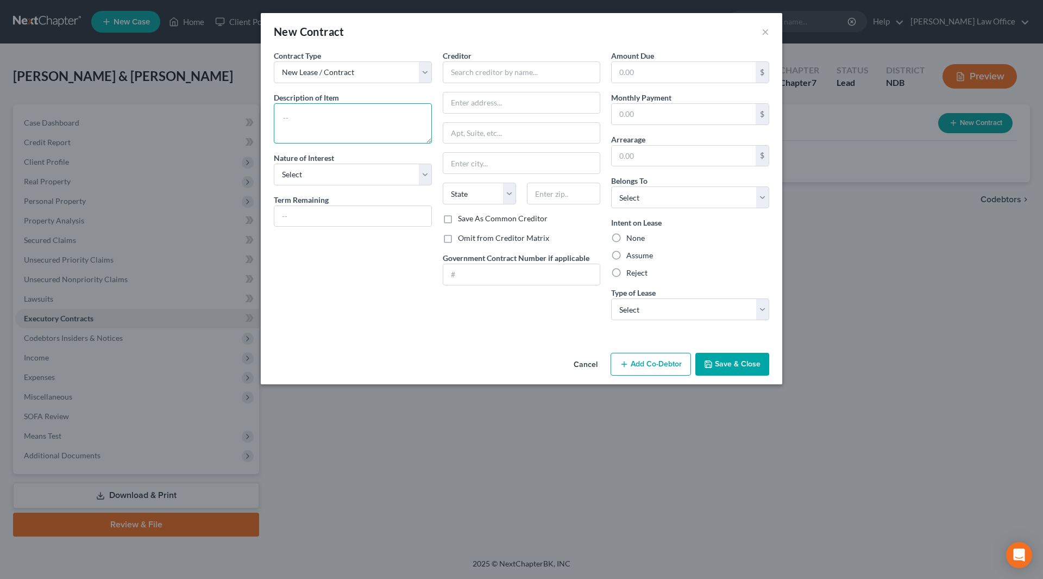
click at [329, 120] on textarea at bounding box center [353, 123] width 158 height 40
type textarea "Electronic devices"
click at [427, 179] on select "Select Purchaser Agent Lessor Lessee" at bounding box center [353, 175] width 158 height 22
select select "3"
click at [274, 164] on select "Select Purchaser Agent Lessor Lessee" at bounding box center [353, 175] width 158 height 22
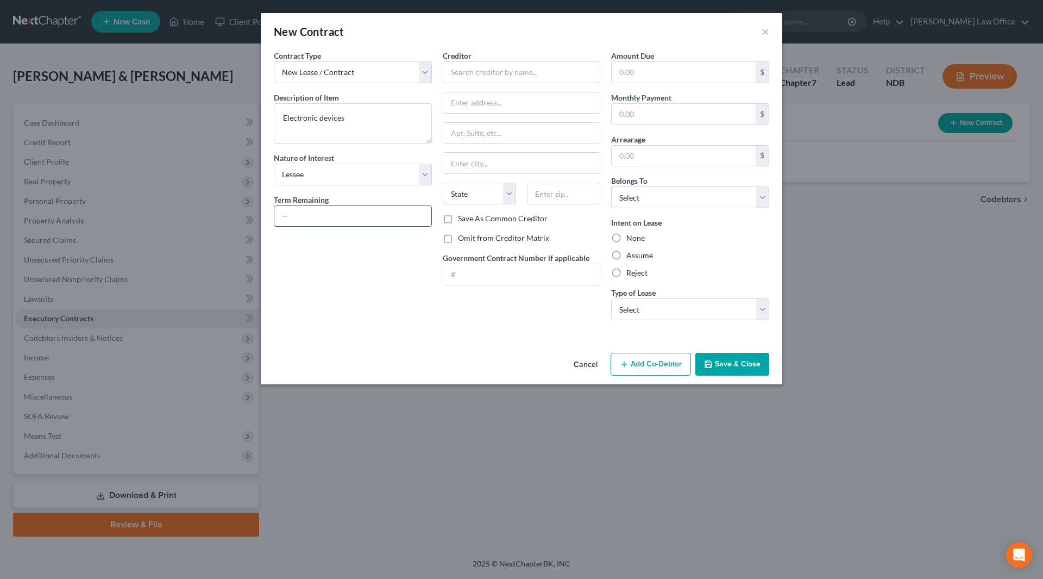
click at [360, 218] on input "text" at bounding box center [352, 216] width 157 height 21
type input "32 mo."
click at [495, 70] on input "text" at bounding box center [522, 72] width 158 height 22
click at [486, 89] on div "Verizon Wireless" at bounding box center [508, 91] width 113 height 11
type input "Verizon Wireless"
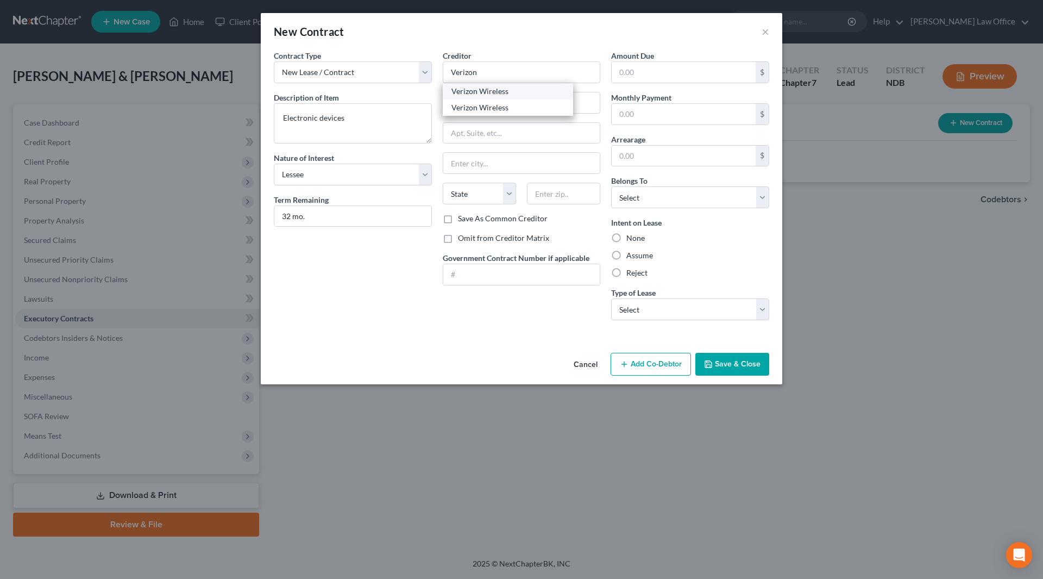
type input "Attn: Bankruptcy"
type input "[STREET_ADDRESS]"
type input "Saint [PERSON_NAME]"
select select "26"
type input "63304"
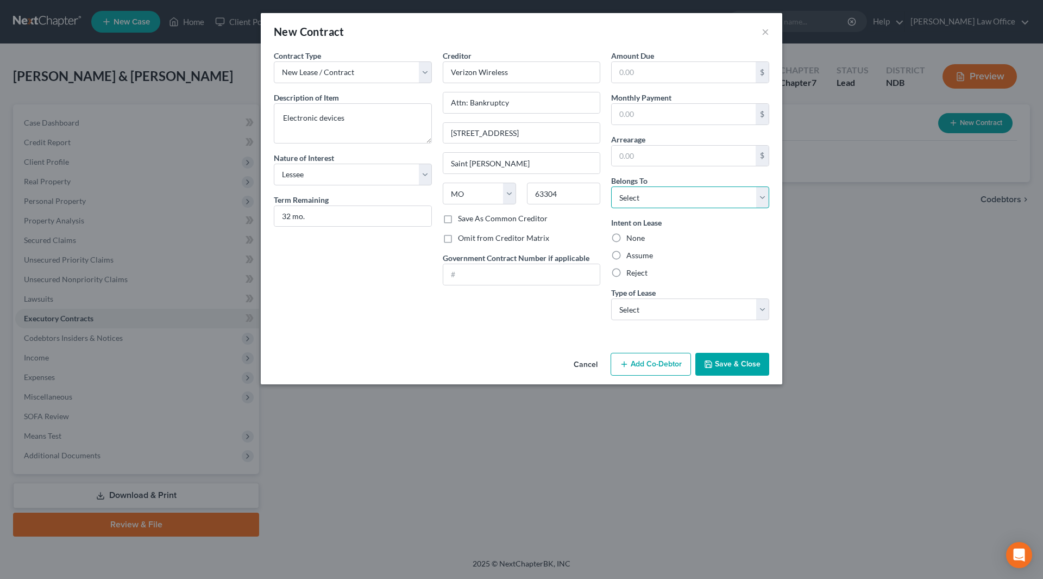
click at [631, 198] on select "Select Debtor 1 Only Debtor 2 Only Debtor 1 And Debtor 2 Only At Least One Of T…" at bounding box center [690, 197] width 158 height 22
select select "2"
click at [611, 186] on select "Select Debtor 1 Only Debtor 2 Only Debtor 1 And Debtor 2 Only At Least One Of T…" at bounding box center [690, 197] width 158 height 22
click at [627, 258] on label "Assume" at bounding box center [640, 255] width 27 height 11
click at [631, 257] on input "Assume" at bounding box center [634, 253] width 7 height 7
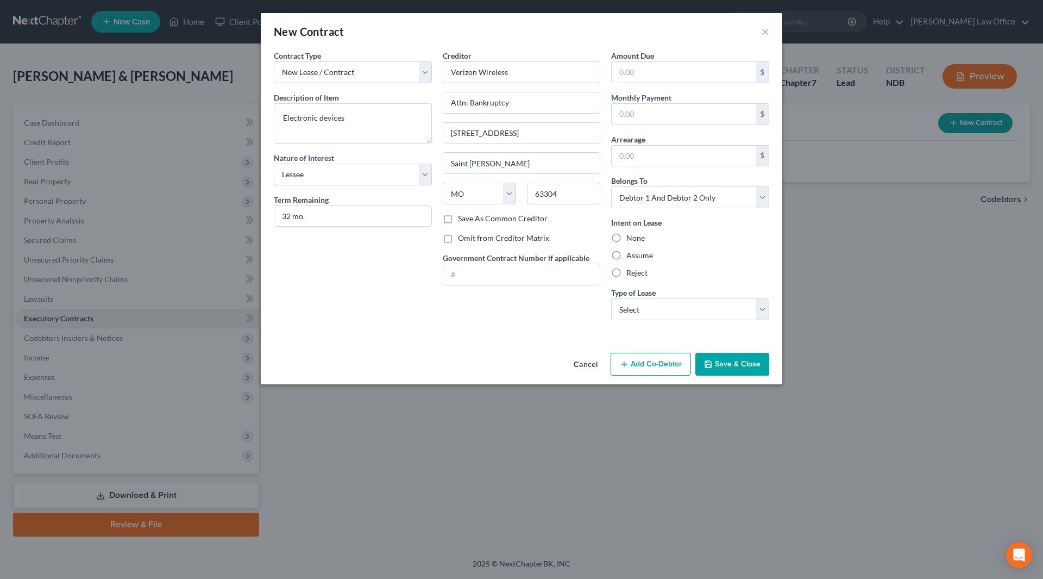
radio input "true"
click at [723, 317] on select "Select Real Estate Car Other" at bounding box center [690, 309] width 158 height 22
select select "2"
click at [611, 298] on select "Select Real Estate Car Other" at bounding box center [690, 309] width 158 height 22
click at [720, 364] on button "Save & Close" at bounding box center [733, 364] width 74 height 23
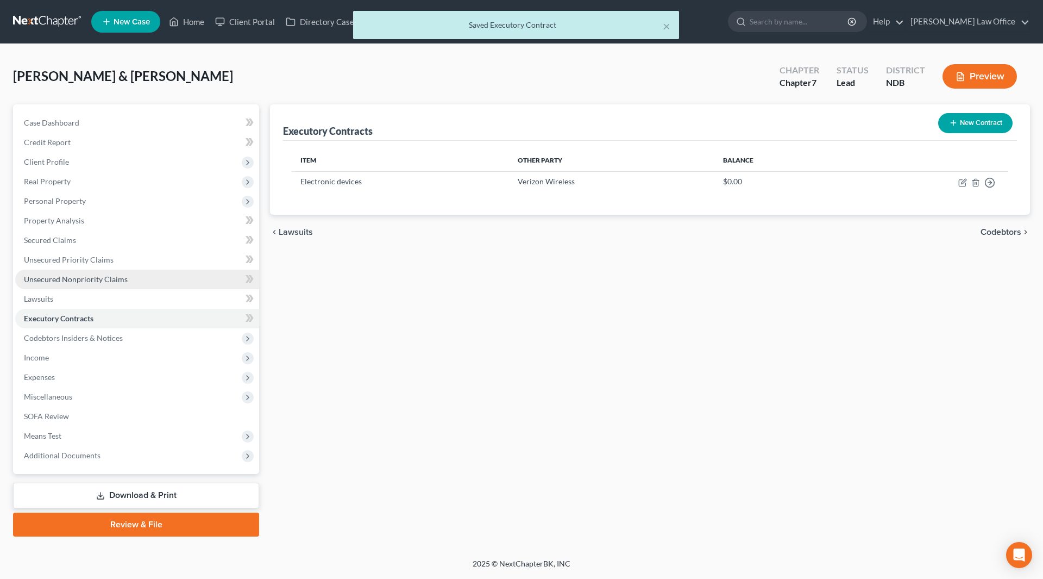
click at [65, 280] on span "Unsecured Nonpriority Claims" at bounding box center [76, 278] width 104 height 9
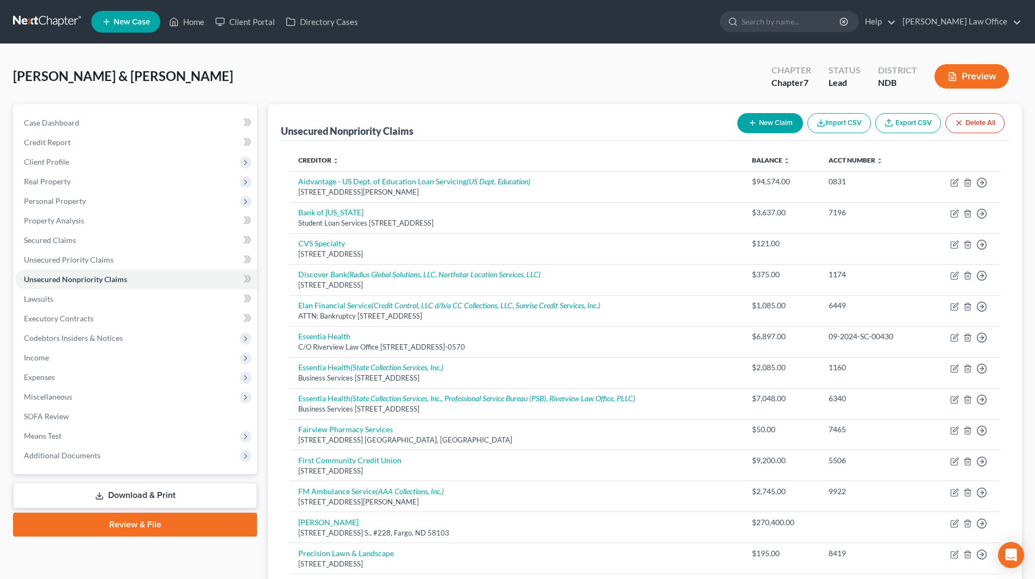
click at [758, 121] on button "New Claim" at bounding box center [770, 123] width 66 height 20
select select "2"
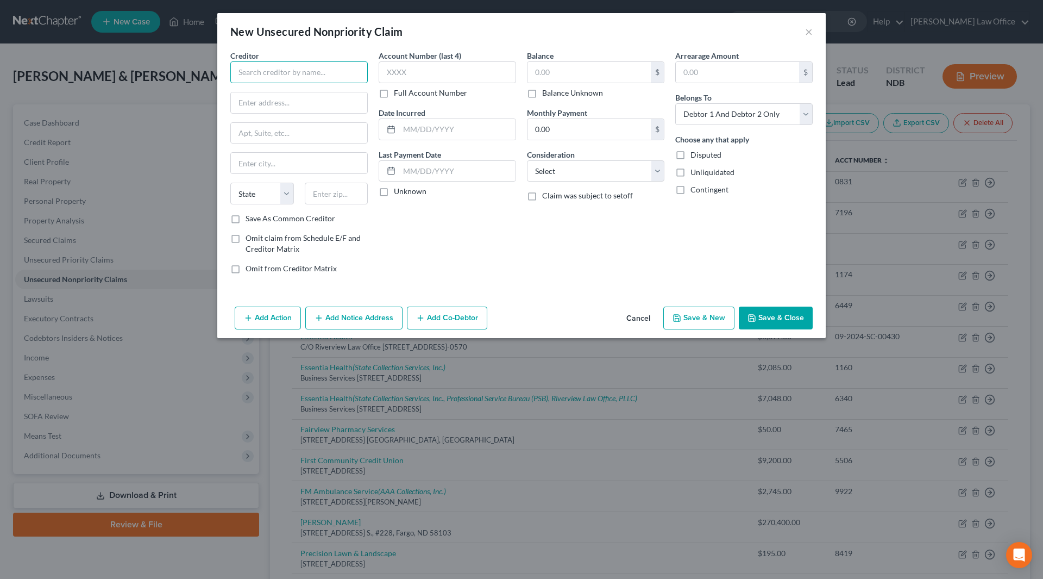
click at [287, 73] on input "text" at bounding box center [298, 72] width 137 height 22
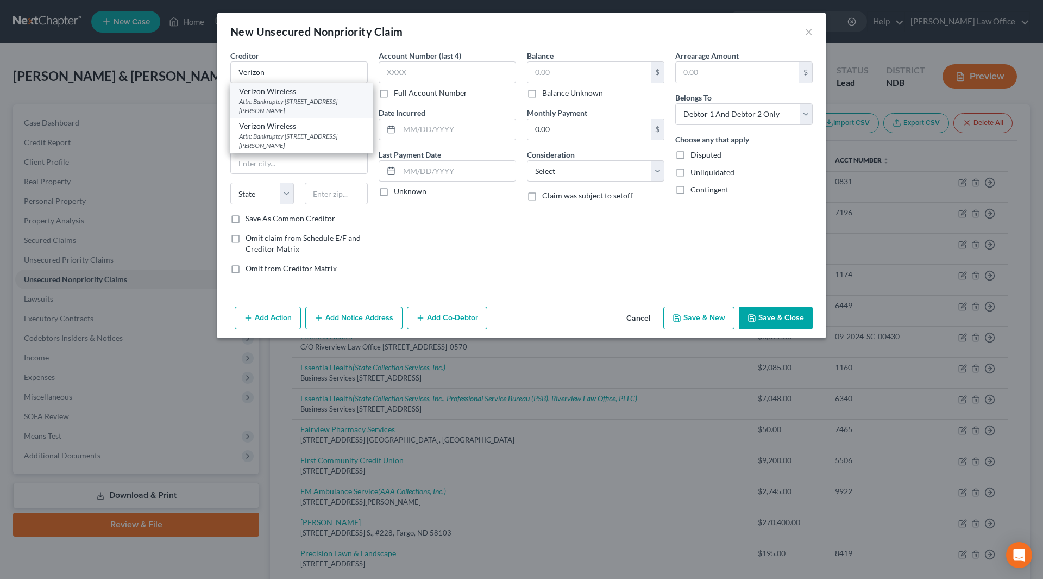
click at [289, 101] on div "Attn: Bankruptcy [STREET_ADDRESS][PERSON_NAME]" at bounding box center [302, 106] width 126 height 18
type input "Verizon Wireless"
type input "Attn: Bankruptcy"
type input "[STREET_ADDRESS]"
type input "Saint [PERSON_NAME]"
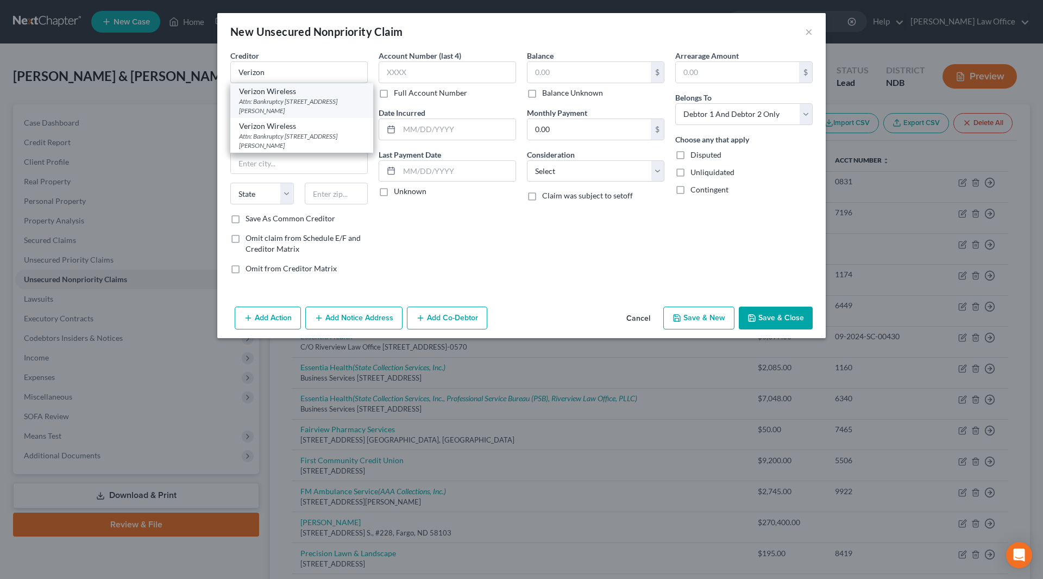
select select "26"
type input "63304"
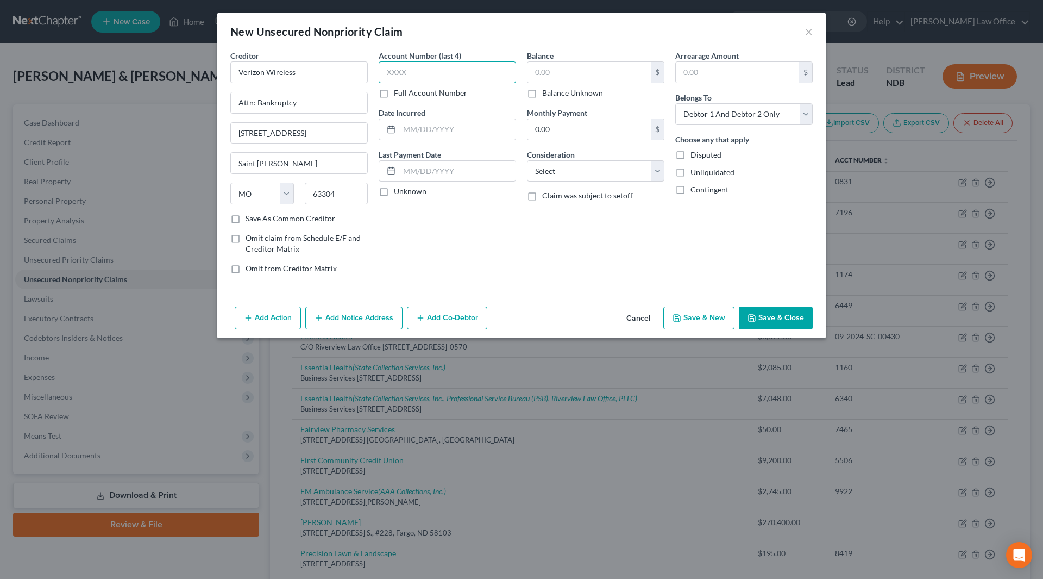
click at [467, 70] on input "text" at bounding box center [447, 72] width 137 height 22
type input "4139"
click at [466, 129] on input "text" at bounding box center [457, 129] width 116 height 21
type input "2025"
click at [557, 68] on input "text" at bounding box center [589, 72] width 123 height 21
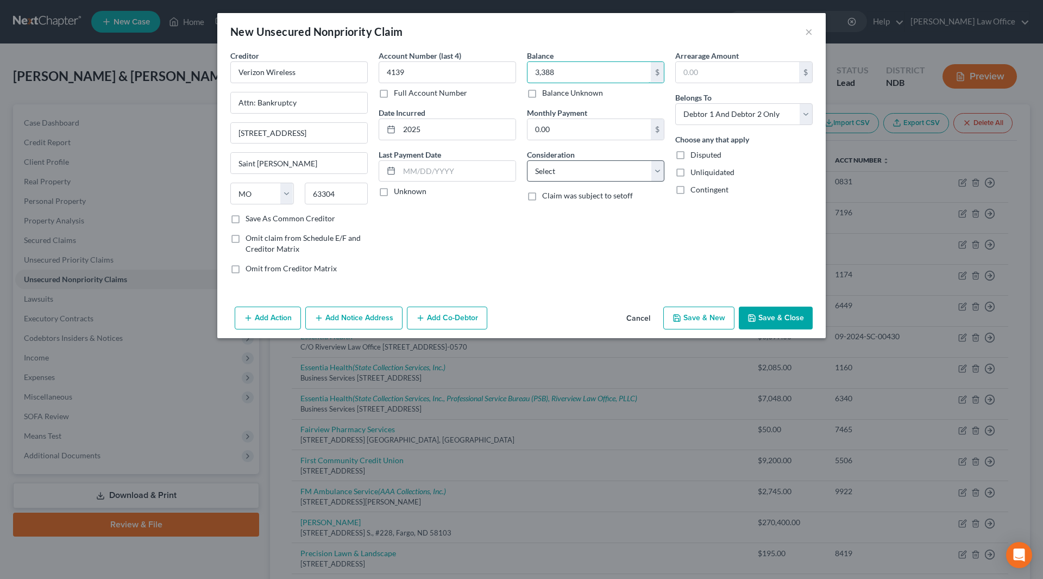
type input "3,388"
click at [572, 169] on select "Select Cable / Satellite Services Collection Agency Credit Card Debt Debt Couns…" at bounding box center [595, 171] width 137 height 22
select select "14"
click at [527, 160] on select "Select Cable / Satellite Services Collection Agency Credit Card Debt Debt Couns…" at bounding box center [595, 171] width 137 height 22
click at [574, 214] on input "text" at bounding box center [596, 212] width 136 height 21
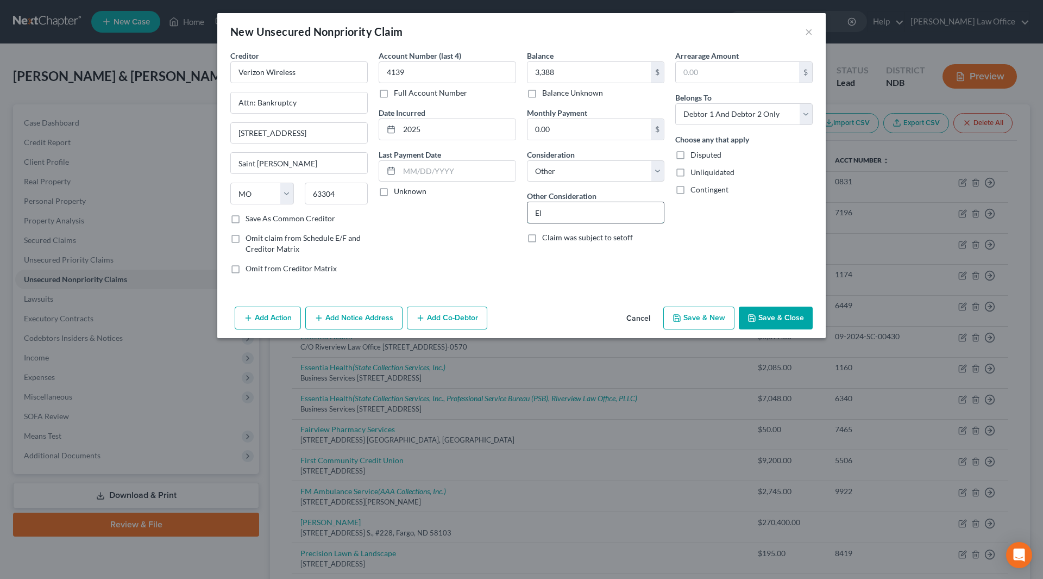
type input "Electronic devices"
click at [761, 328] on button "Save & Close" at bounding box center [776, 317] width 74 height 23
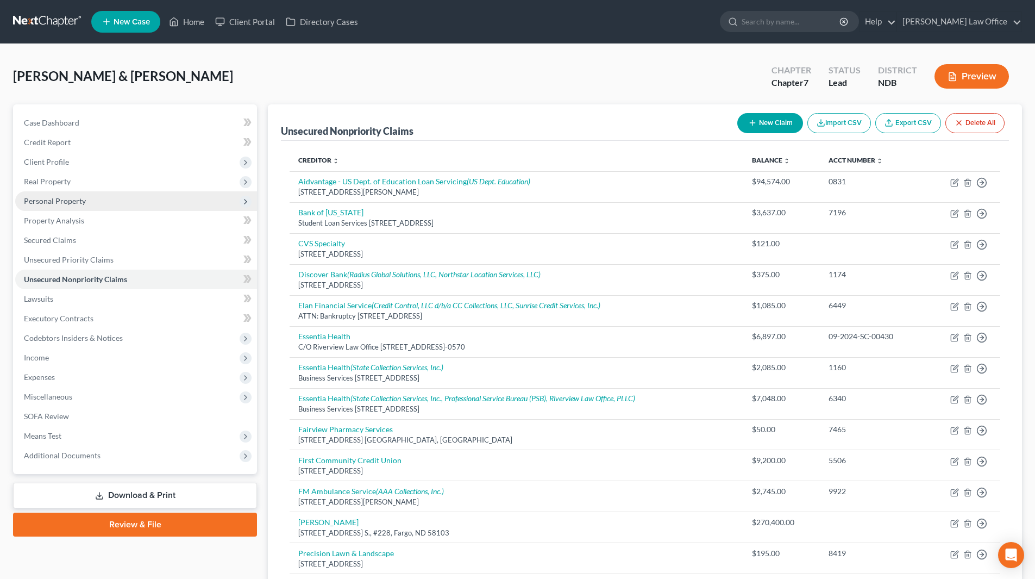
click at [70, 200] on span "Personal Property" at bounding box center [55, 200] width 62 height 9
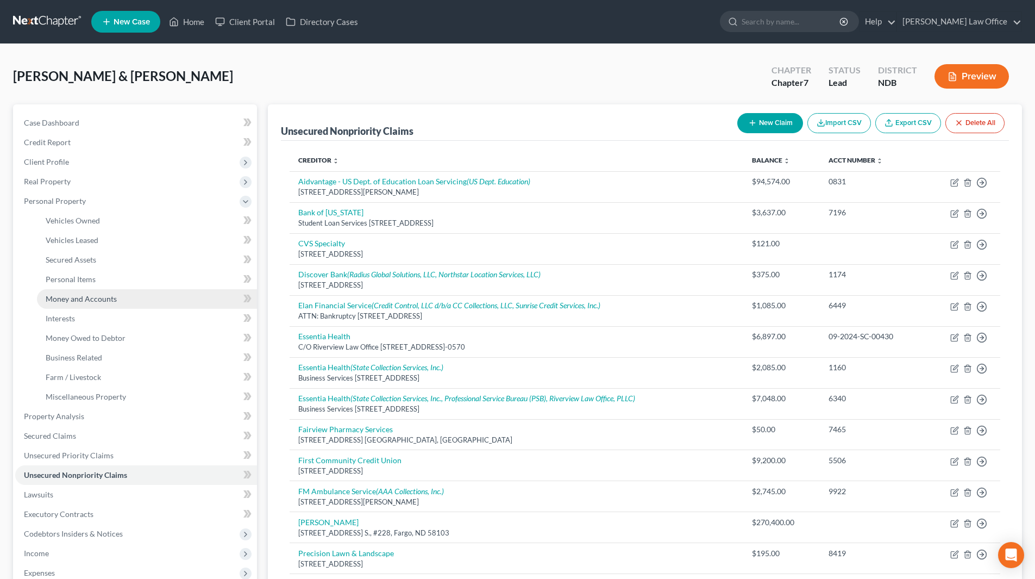
click at [66, 295] on span "Money and Accounts" at bounding box center [81, 298] width 71 height 9
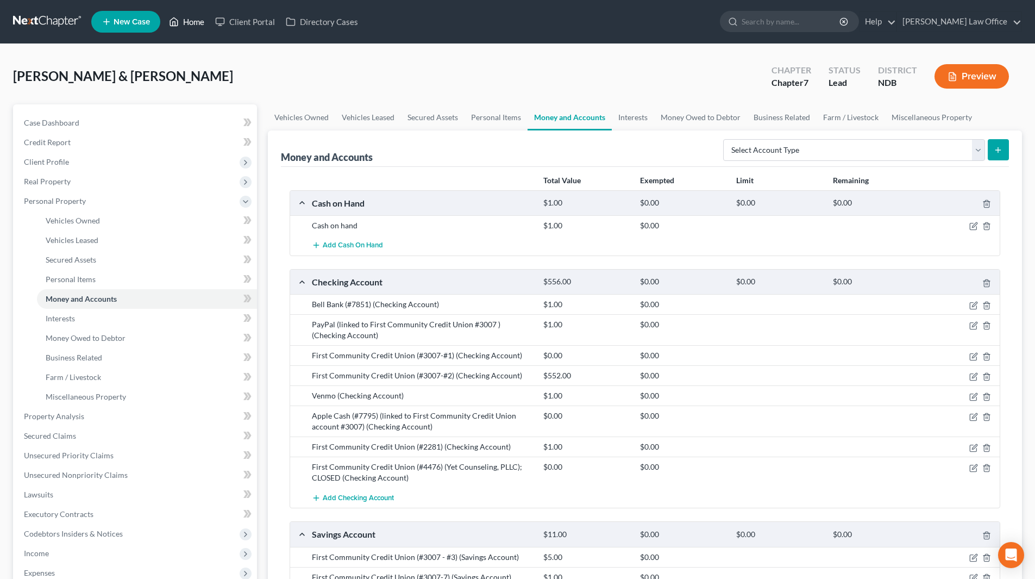
click at [193, 20] on link "Home" at bounding box center [187, 22] width 46 height 20
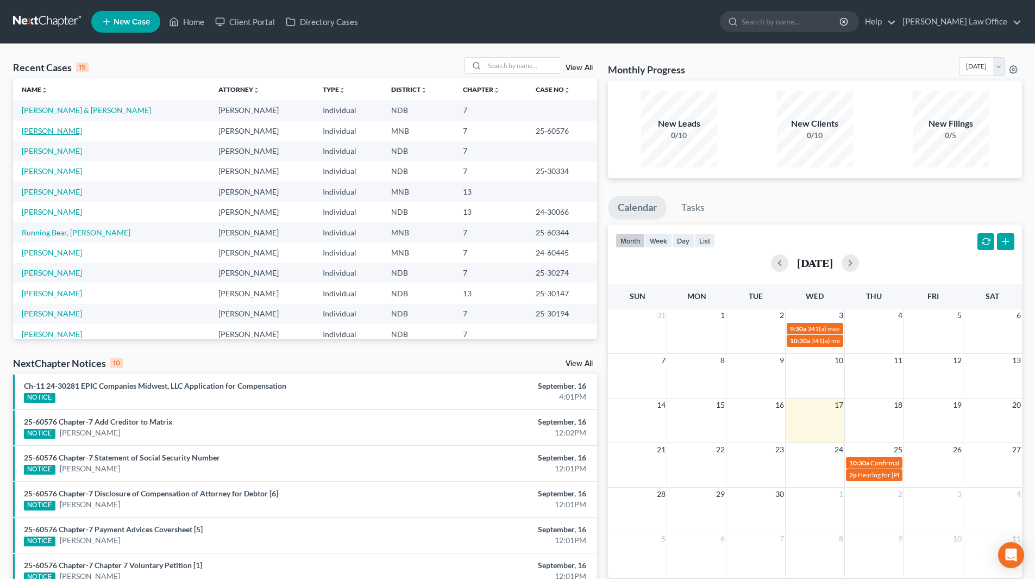
click at [75, 130] on link "[PERSON_NAME]" at bounding box center [52, 130] width 60 height 9
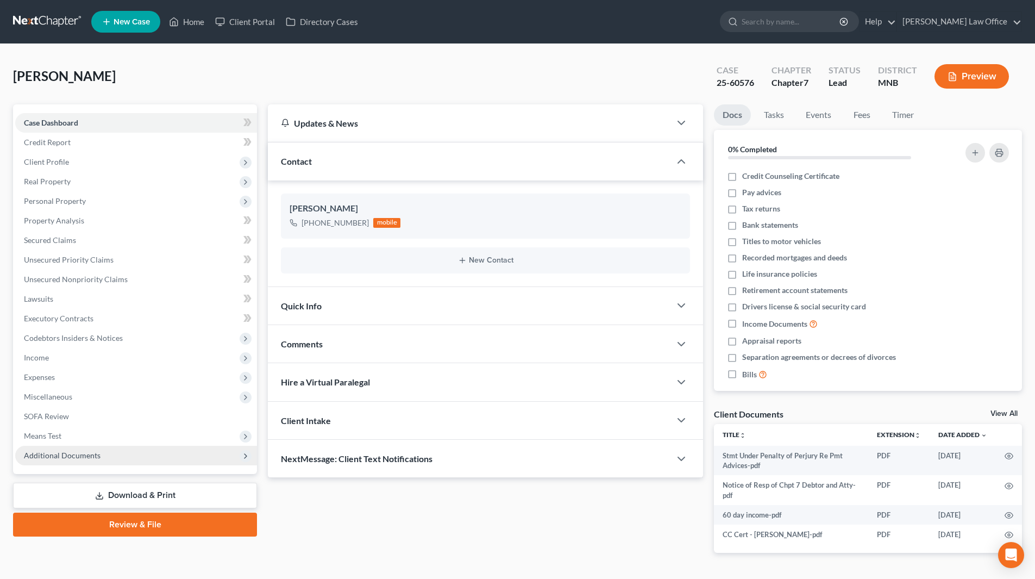
click at [68, 454] on span "Additional Documents" at bounding box center [62, 455] width 77 height 9
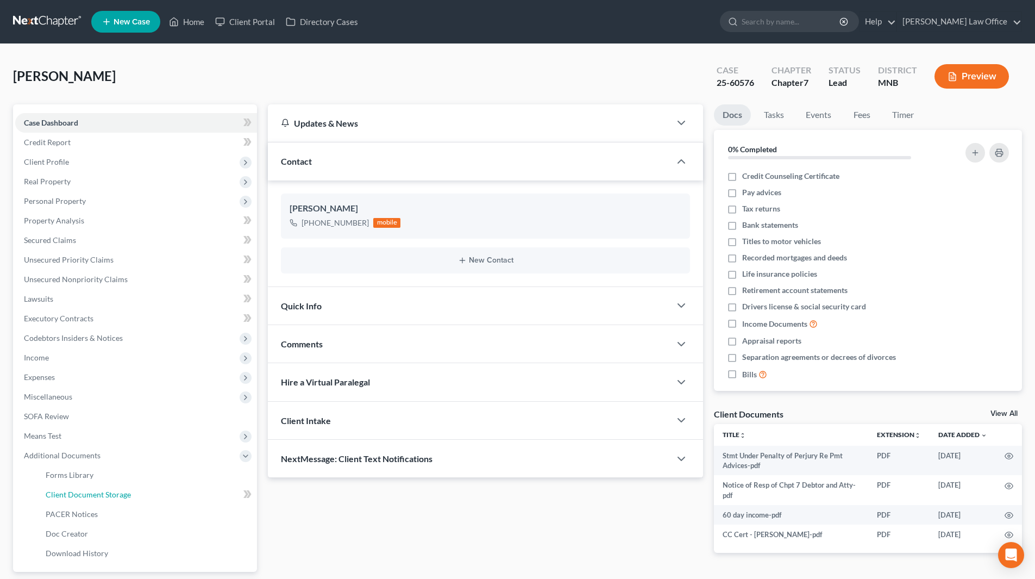
click at [79, 490] on span "Client Document Storage" at bounding box center [88, 494] width 85 height 9
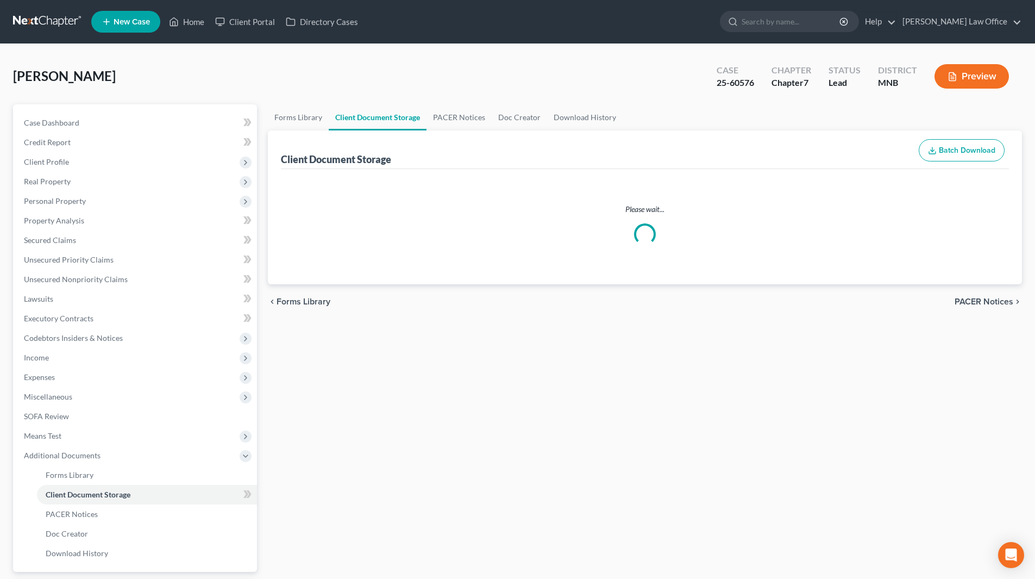
select select "1"
select select "4"
select select "6"
select select "7"
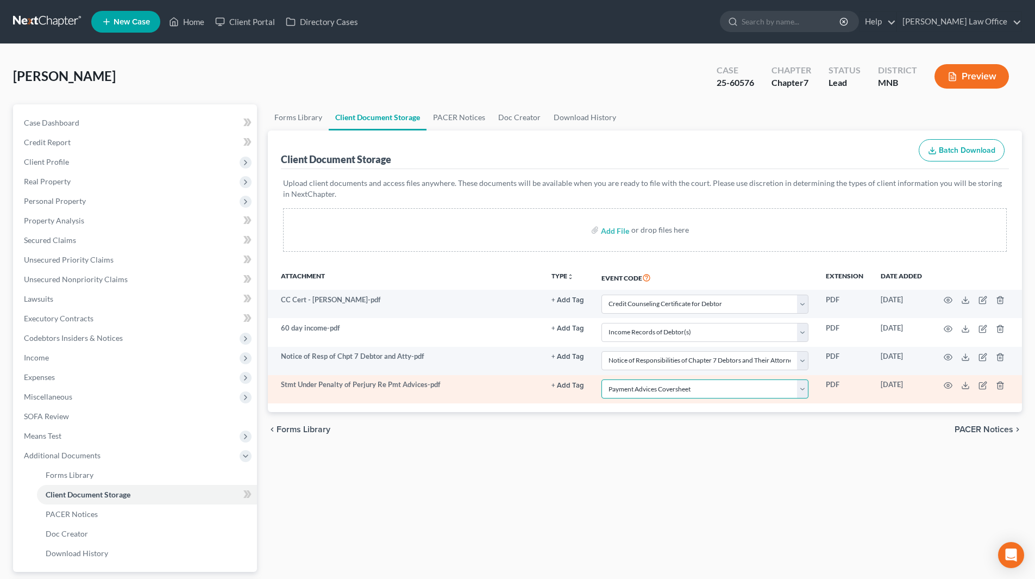
click at [802, 387] on select "Select Event Chapter 13 Plan Credit Counseling Certificate for Debtor Credit Co…" at bounding box center [705, 388] width 207 height 19
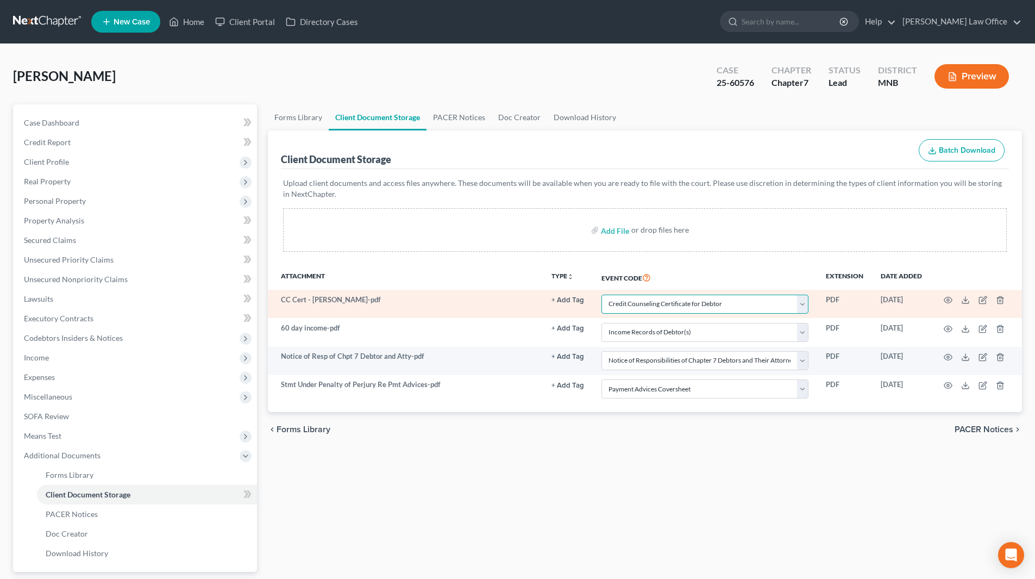
click at [804, 305] on select "Select Event Chapter 13 Plan Credit Counseling Certificate for Debtor Credit Co…" at bounding box center [705, 304] width 207 height 19
